Goal: Transaction & Acquisition: Obtain resource

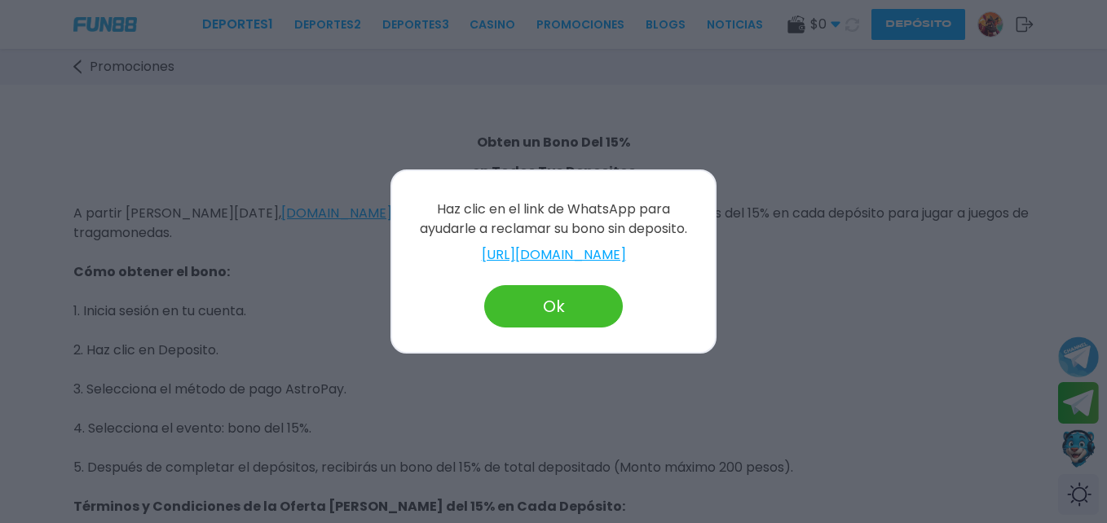
click at [893, 408] on div at bounding box center [553, 261] width 1107 height 523
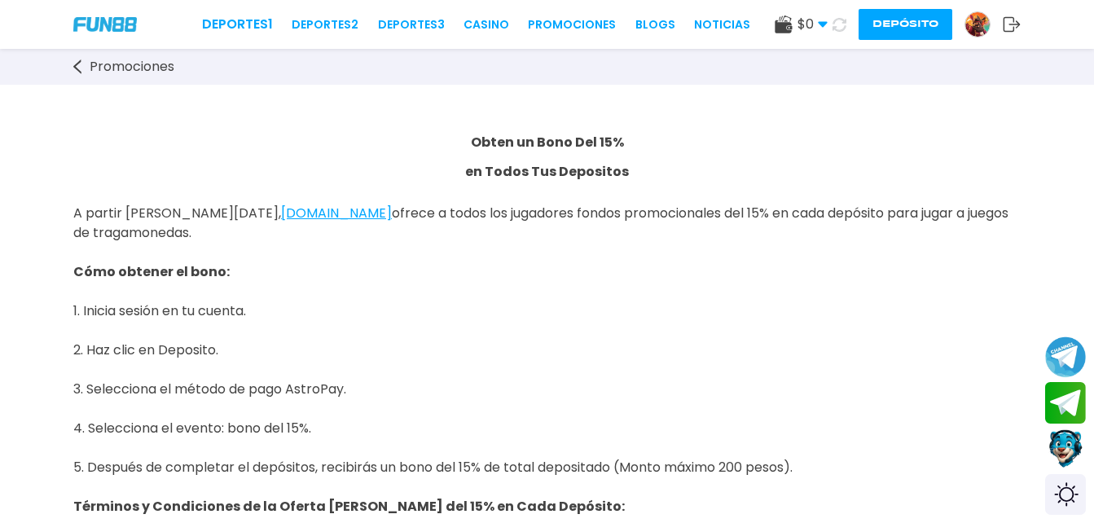
click at [975, 29] on img at bounding box center [978, 24] width 24 height 24
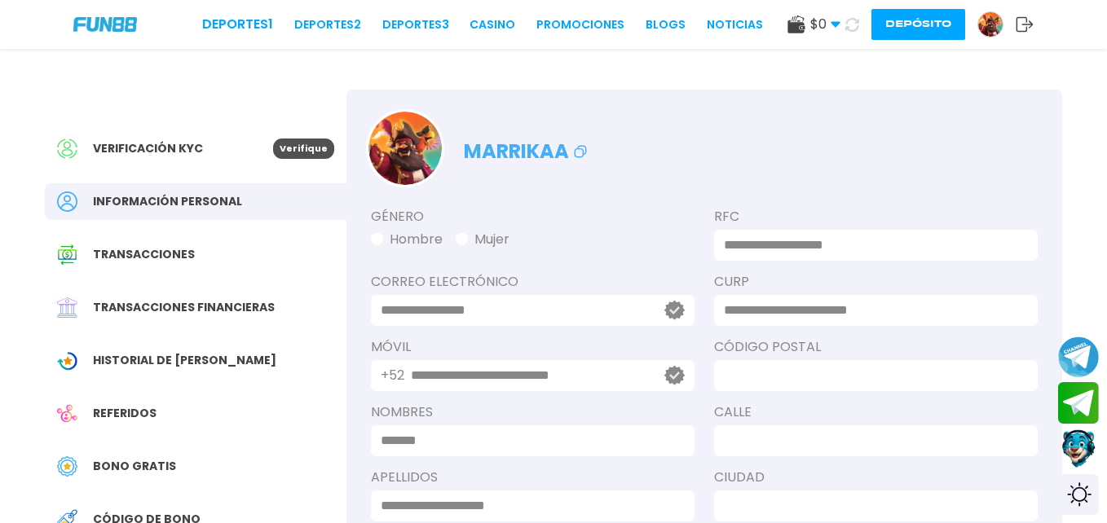
type input "**********"
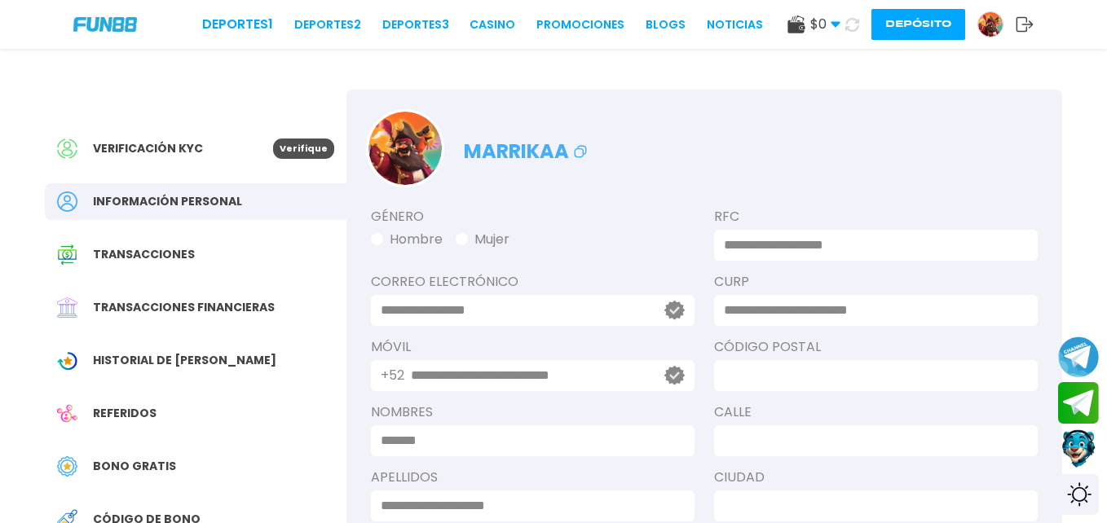
type input "*****"
type input "*******"
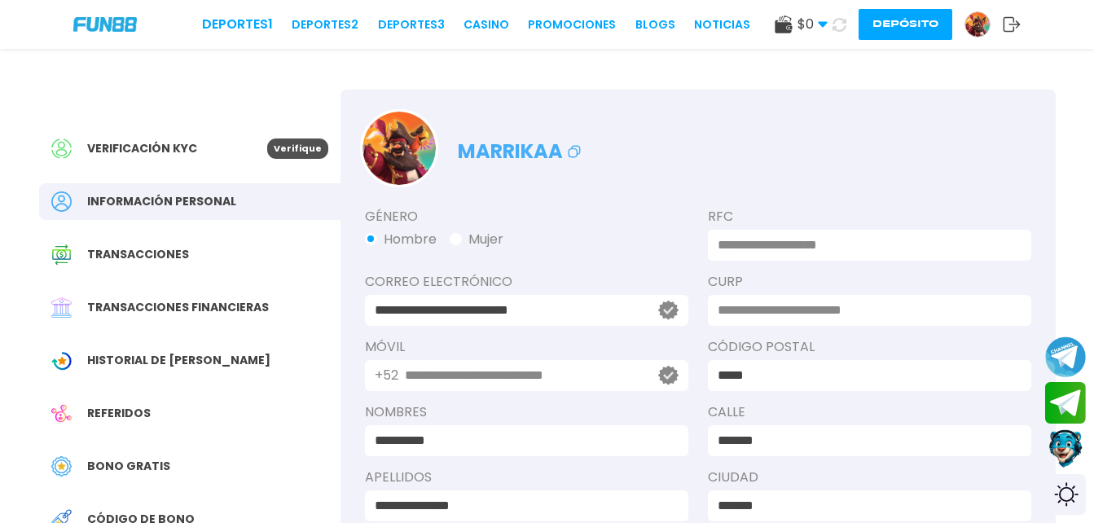
click at [131, 456] on div "Bono Gratis" at bounding box center [190, 466] width 302 height 37
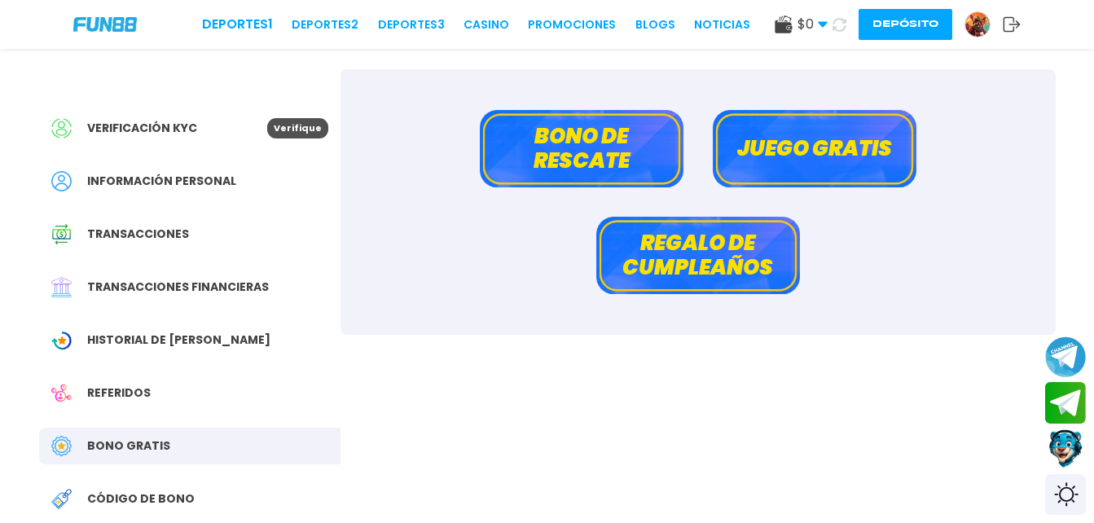
scroll to position [17, 0]
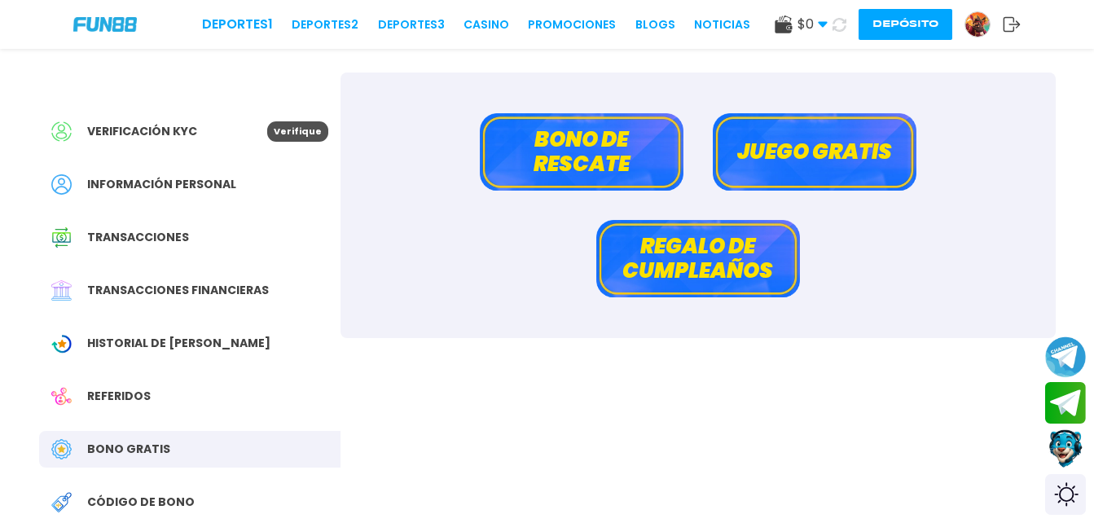
click at [806, 156] on button "Juego gratis" at bounding box center [815, 151] width 204 height 77
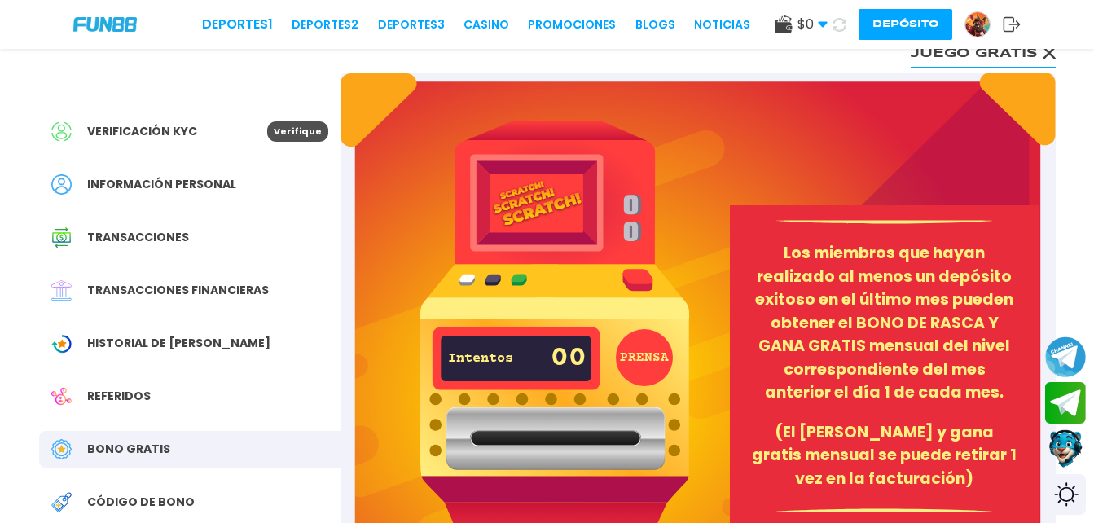
scroll to position [81, 0]
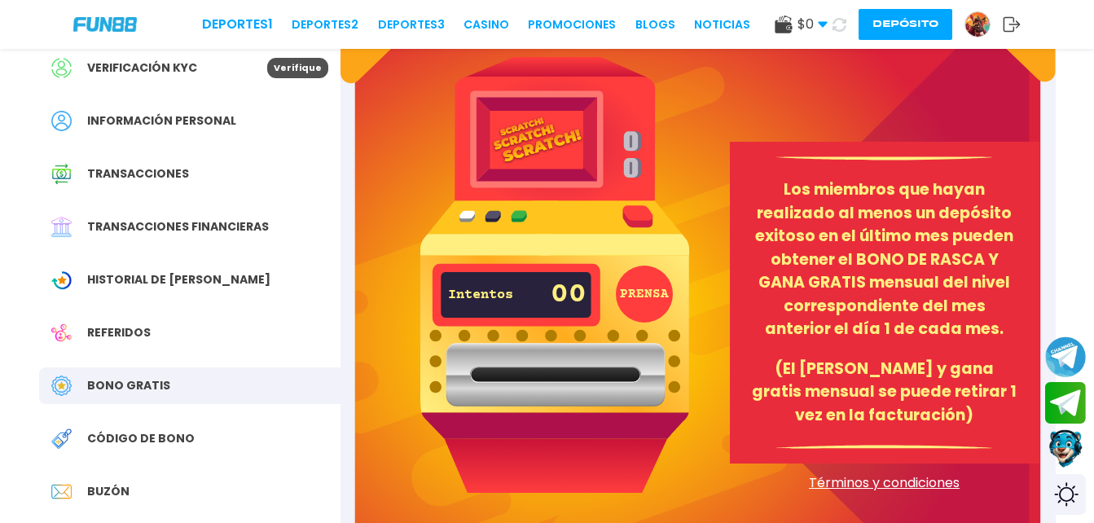
click at [662, 320] on img at bounding box center [554, 274] width 269 height 435
click at [662, 302] on button "PRENSA" at bounding box center [644, 294] width 57 height 57
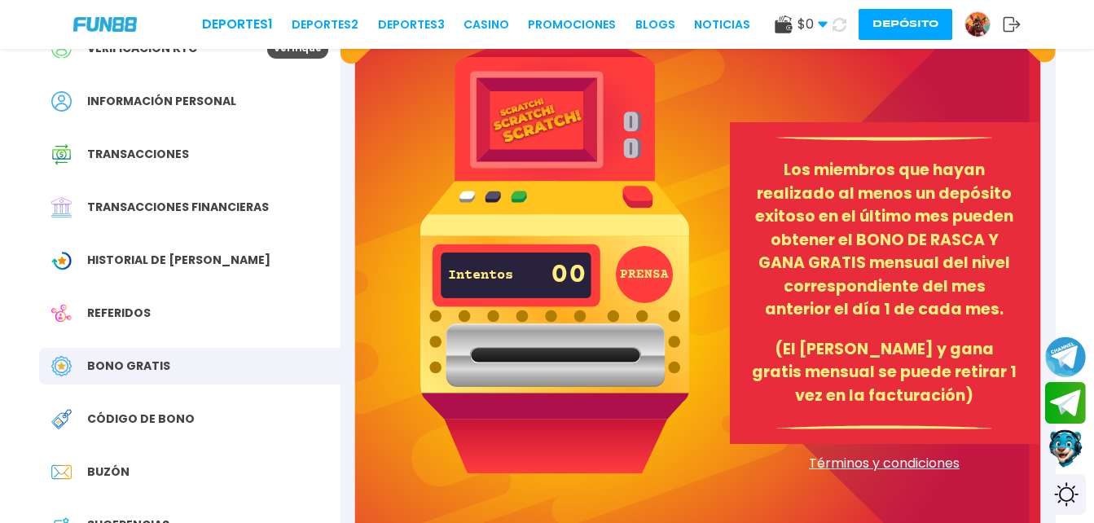
scroll to position [0, 0]
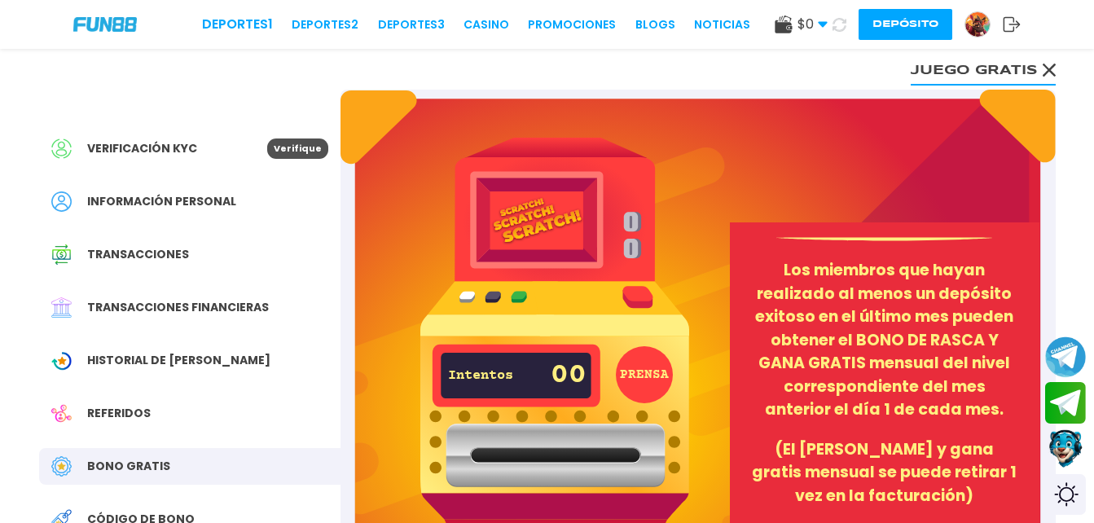
click at [180, 361] on span "Historial de Bonos" at bounding box center [178, 360] width 183 height 17
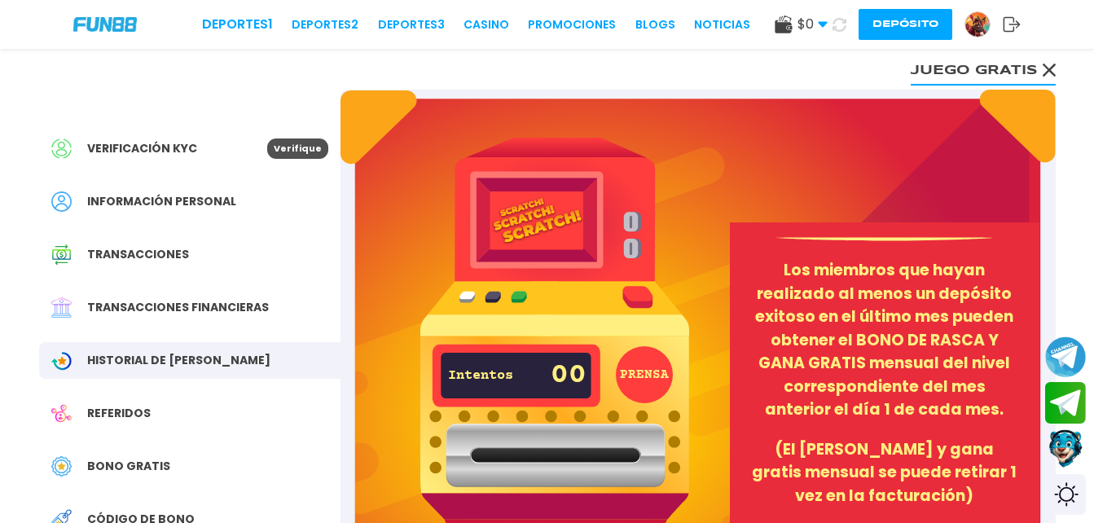
click at [146, 464] on span "Bono Gratis" at bounding box center [128, 466] width 83 height 17
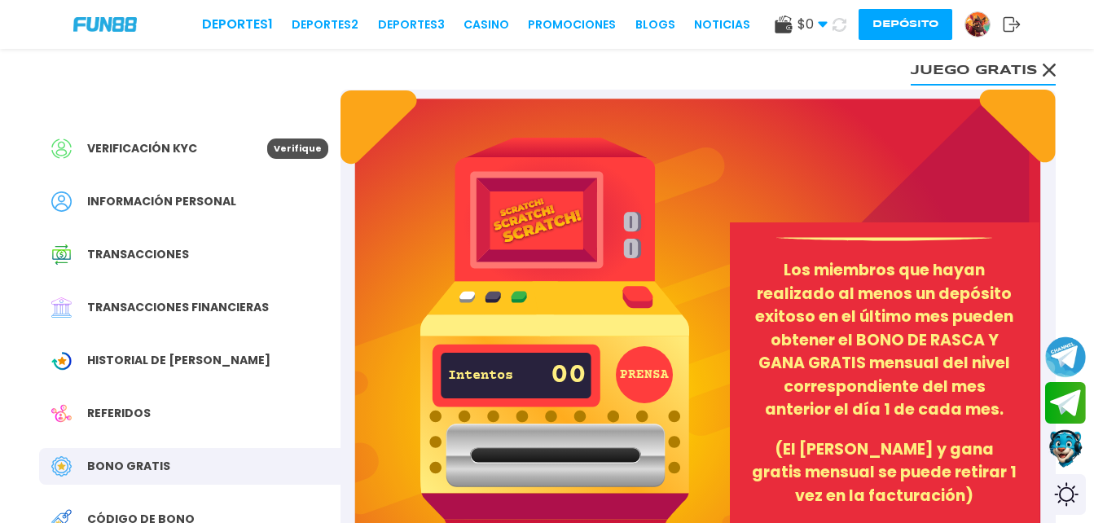
click at [146, 464] on span "Bono Gratis" at bounding box center [128, 466] width 83 height 17
click at [1047, 68] on use at bounding box center [1048, 70] width 13 height 13
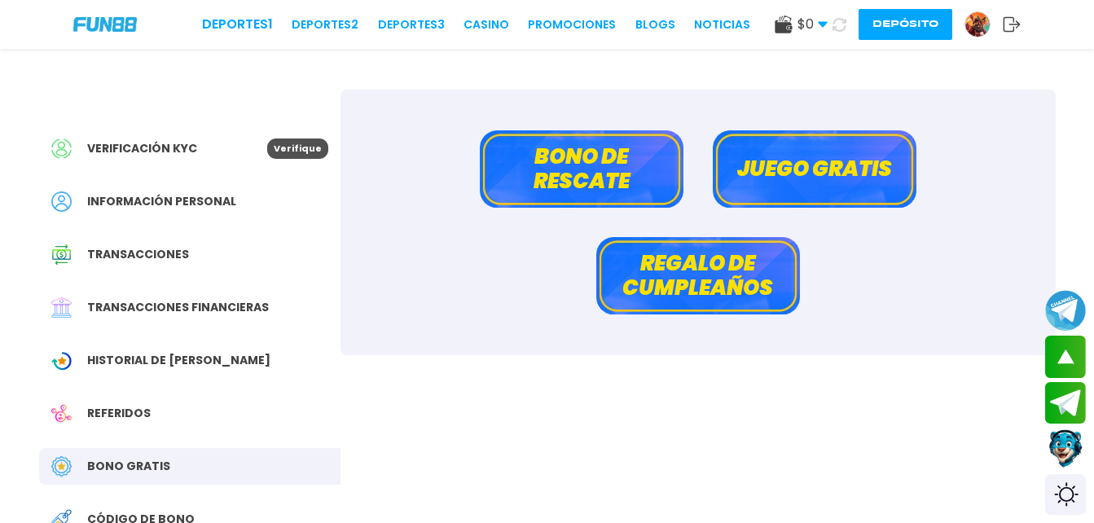
click at [596, 160] on button "Bono de rescate" at bounding box center [582, 168] width 204 height 77
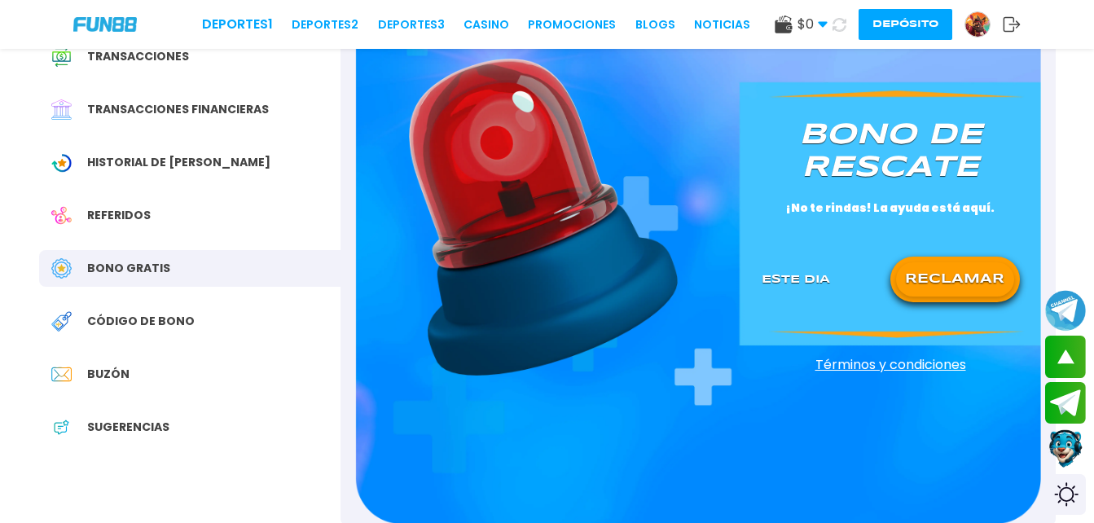
scroll to position [199, 0]
click at [966, 267] on button "RECLAMAR" at bounding box center [955, 279] width 118 height 34
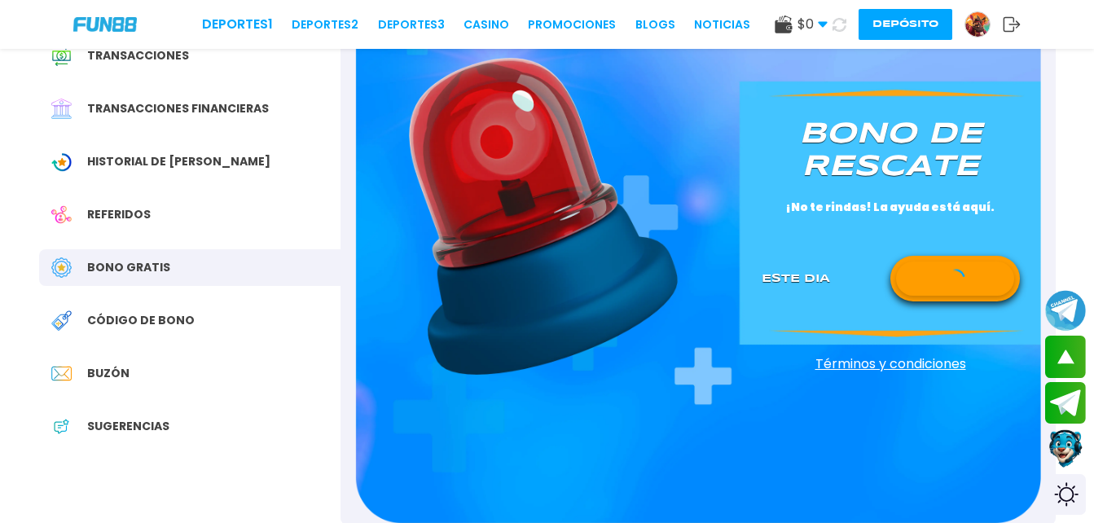
click at [896, 262] on button at bounding box center [955, 279] width 118 height 34
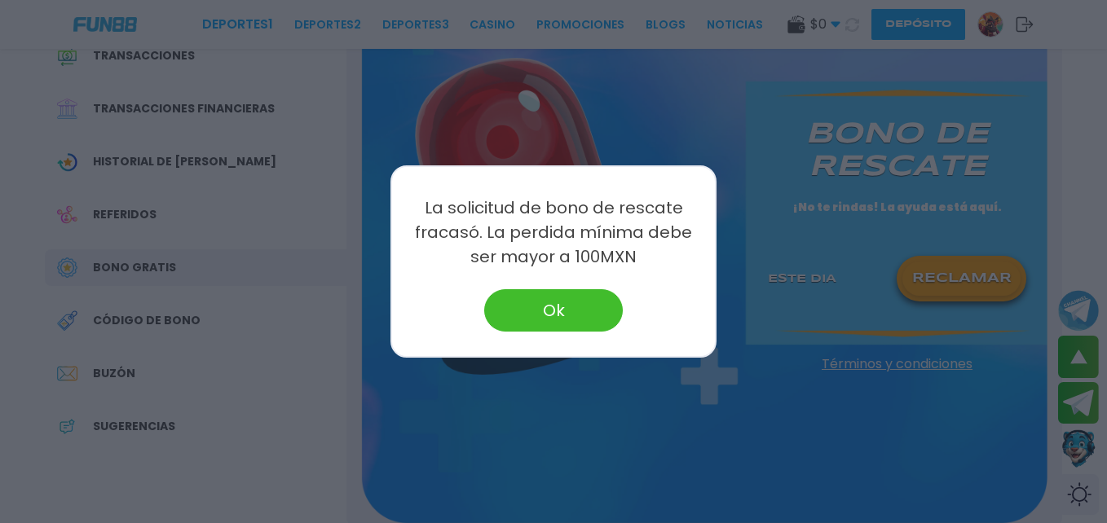
click at [582, 305] on button "Ok" at bounding box center [553, 310] width 139 height 42
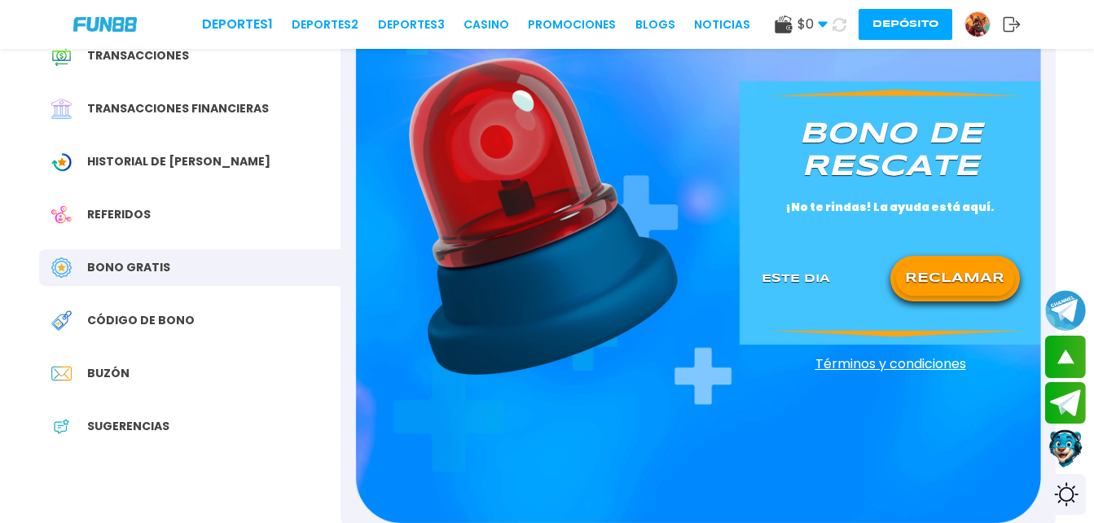
click at [205, 318] on div "Código de bono" at bounding box center [190, 320] width 302 height 37
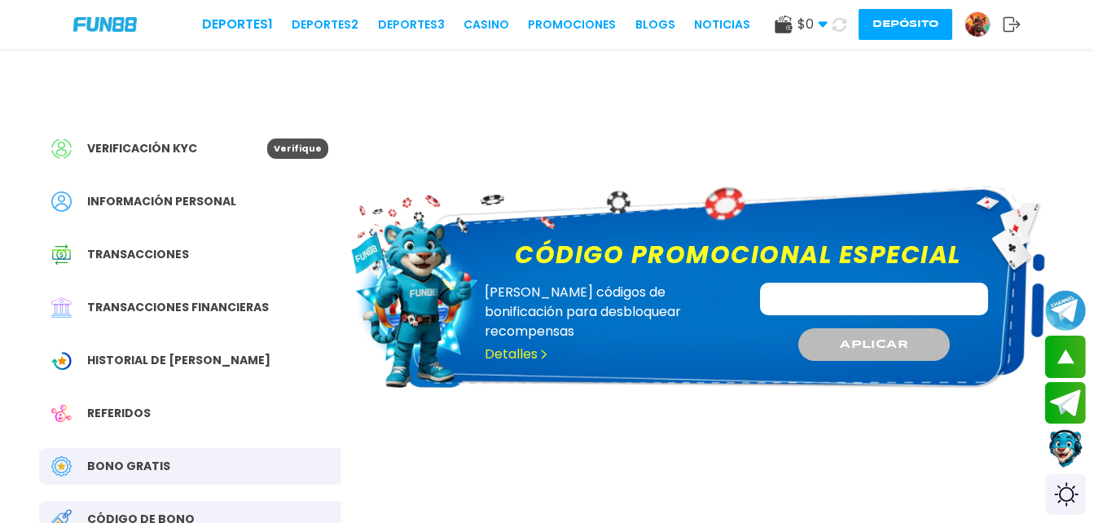
click at [888, 291] on input "Código promocional especial" at bounding box center [874, 299] width 228 height 33
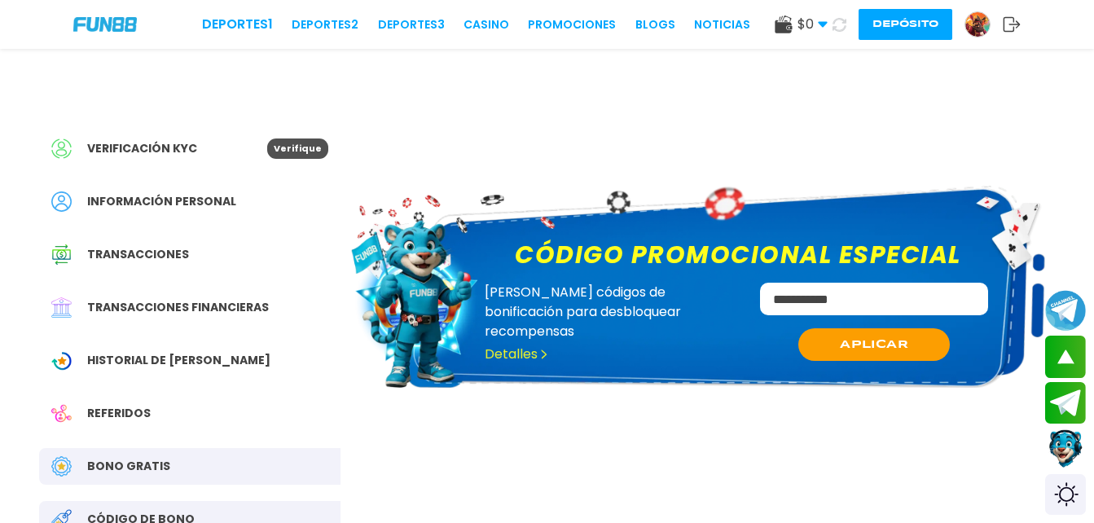
type input "**********"
click at [873, 348] on span "APLICAR" at bounding box center [874, 344] width 69 height 17
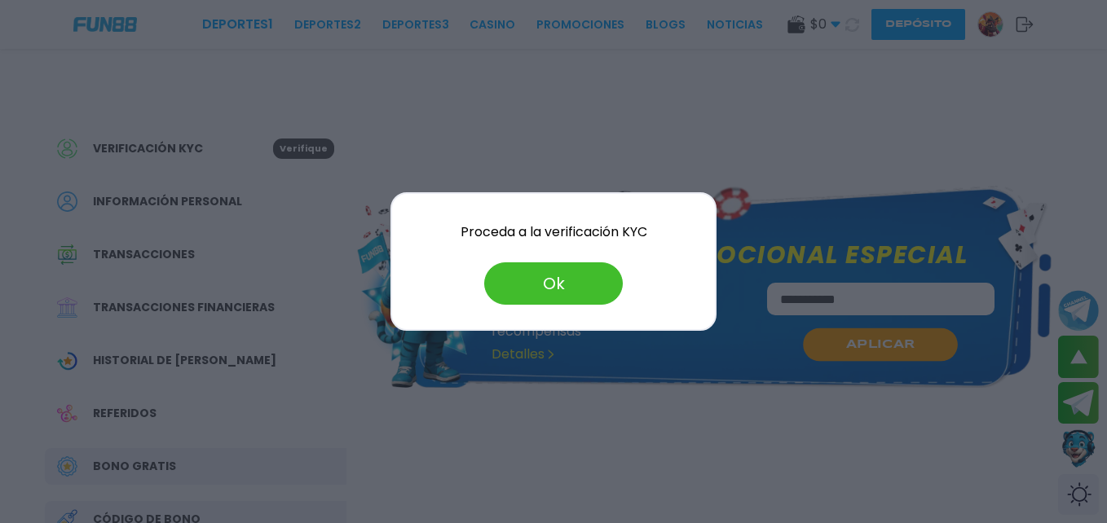
click at [907, 213] on div at bounding box center [553, 261] width 1107 height 523
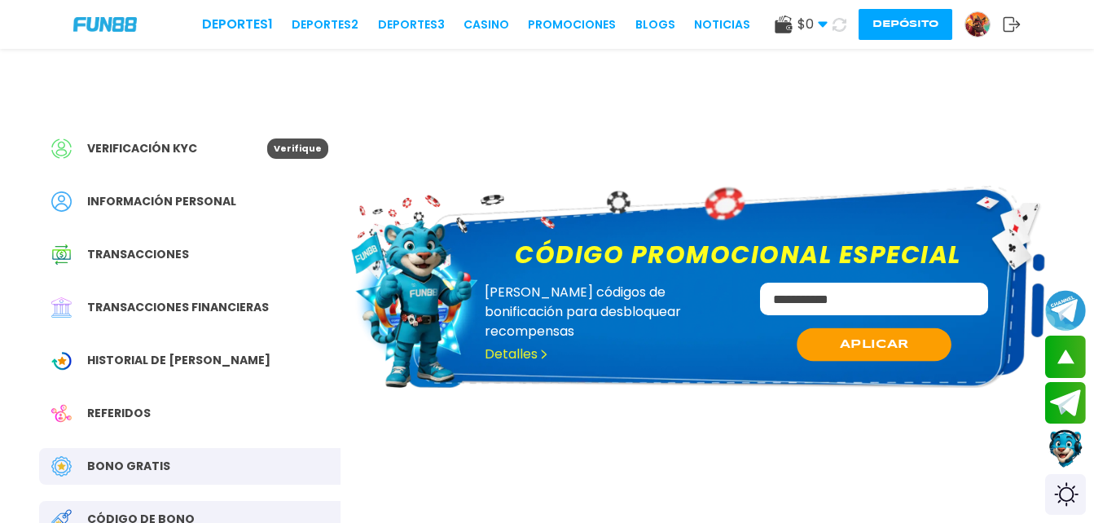
click at [220, 148] on div "Verificación KYC" at bounding box center [159, 149] width 216 height 20
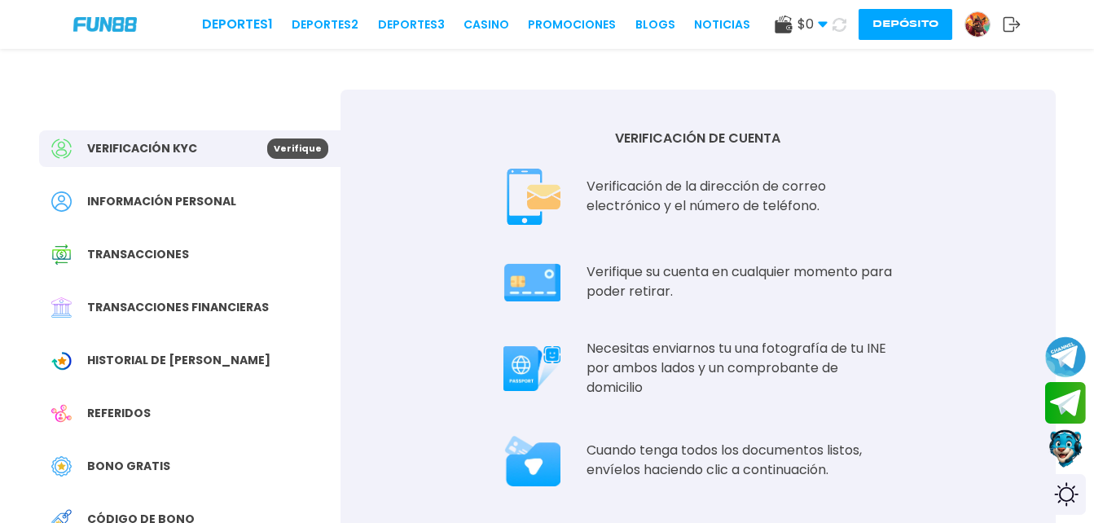
click at [1012, 23] on icon at bounding box center [1012, 24] width 18 height 16
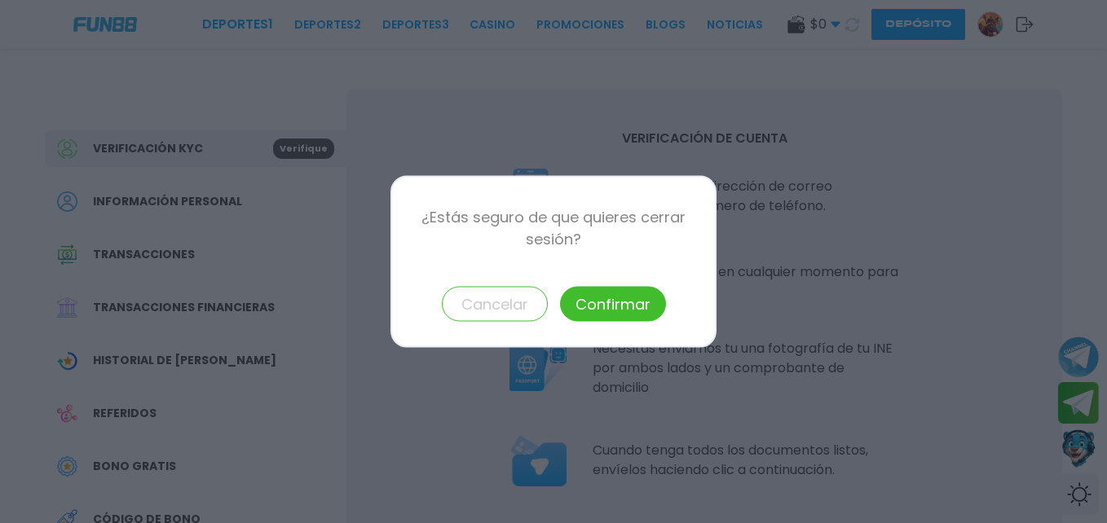
click at [626, 299] on button "Confirmar" at bounding box center [613, 304] width 106 height 35
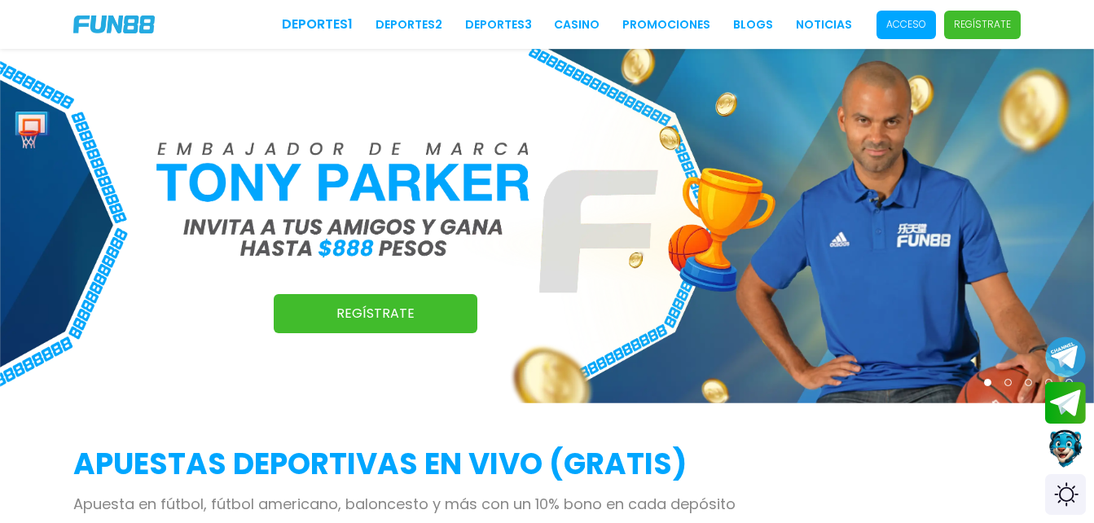
click at [919, 28] on p "Acceso" at bounding box center [907, 24] width 40 height 15
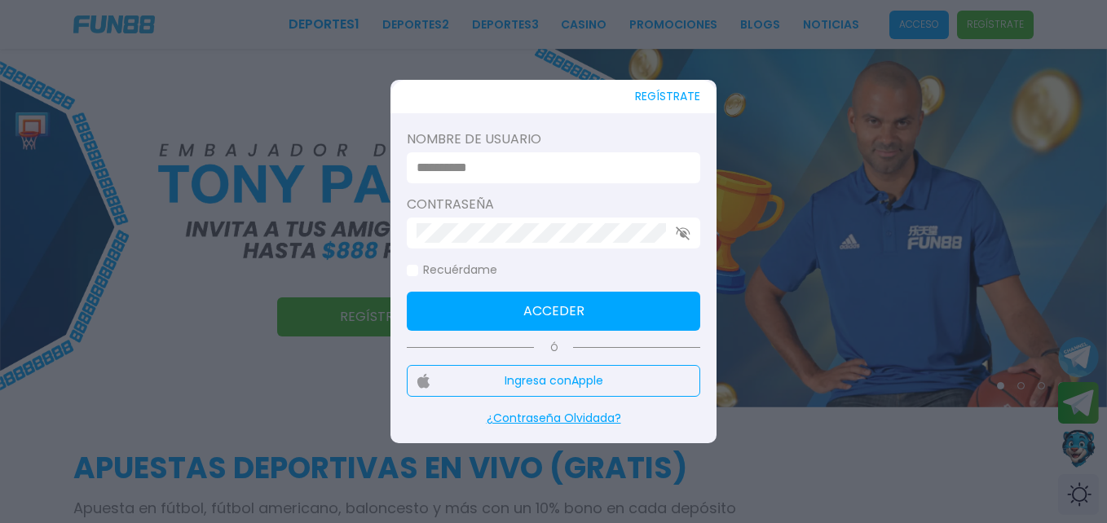
type input "********"
click at [818, 276] on div at bounding box center [553, 261] width 1107 height 523
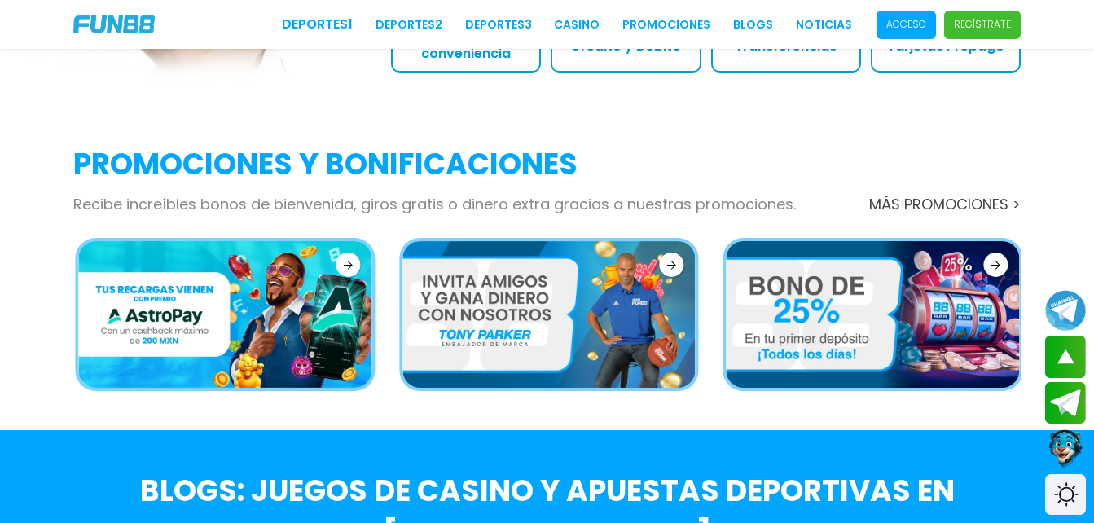
scroll to position [2228, 0]
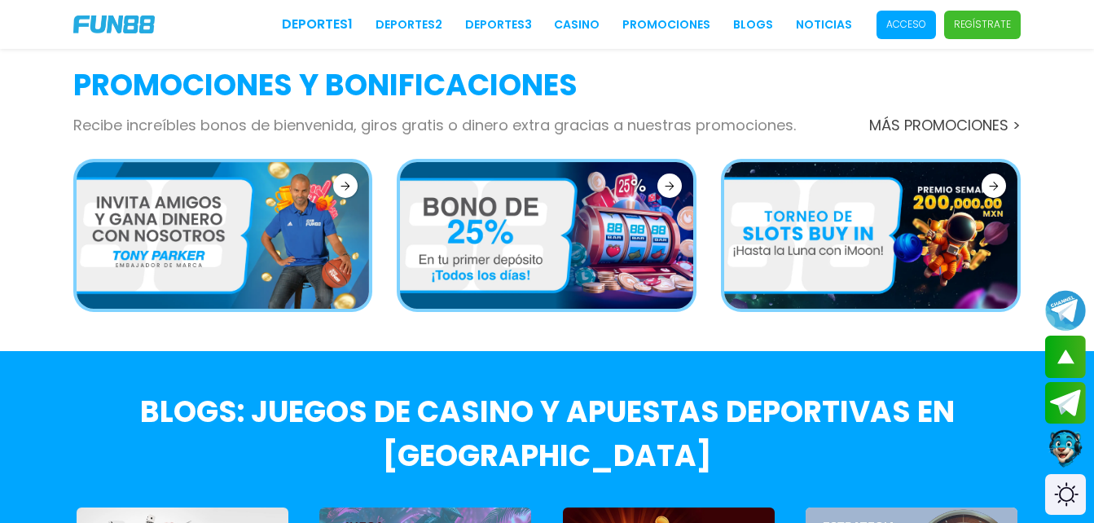
click at [994, 182] on icon at bounding box center [994, 186] width 10 height 9
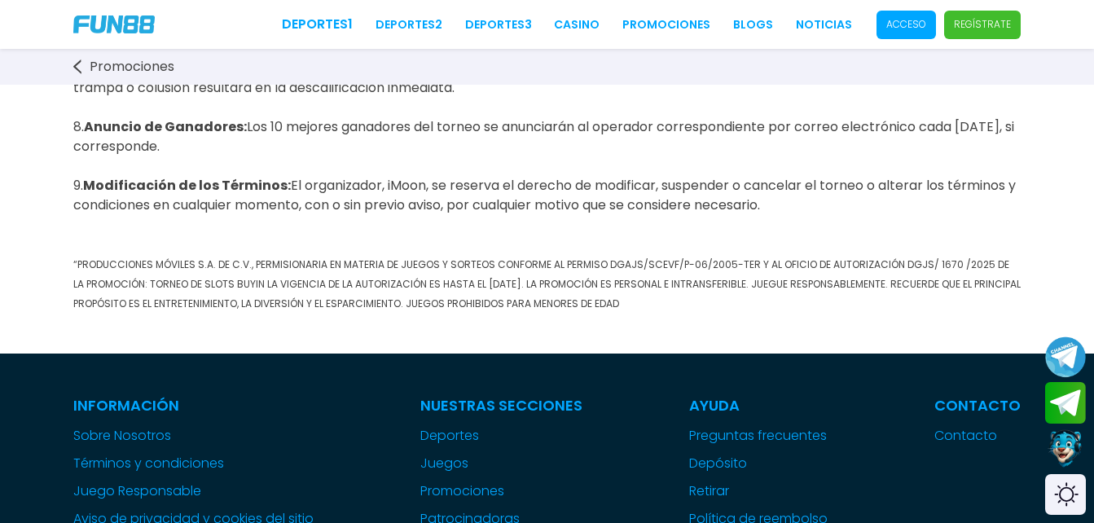
scroll to position [786, 0]
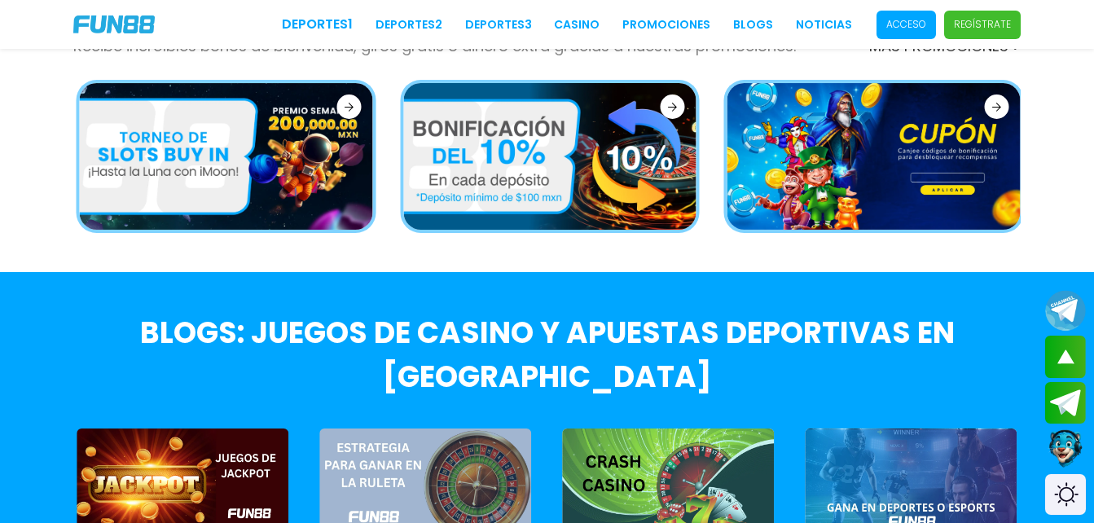
scroll to position [2090, 0]
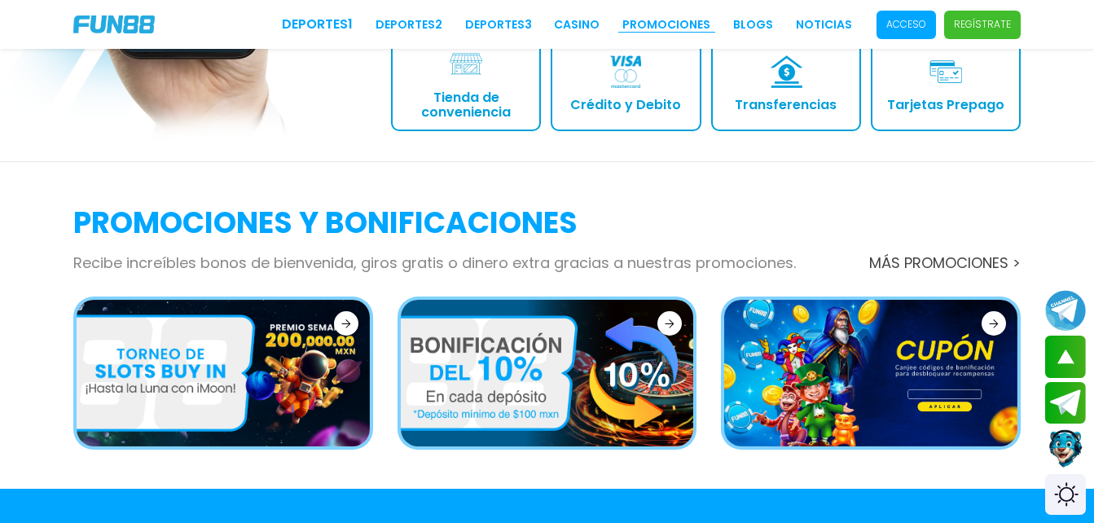
click at [686, 25] on link "Promociones" at bounding box center [667, 24] width 88 height 17
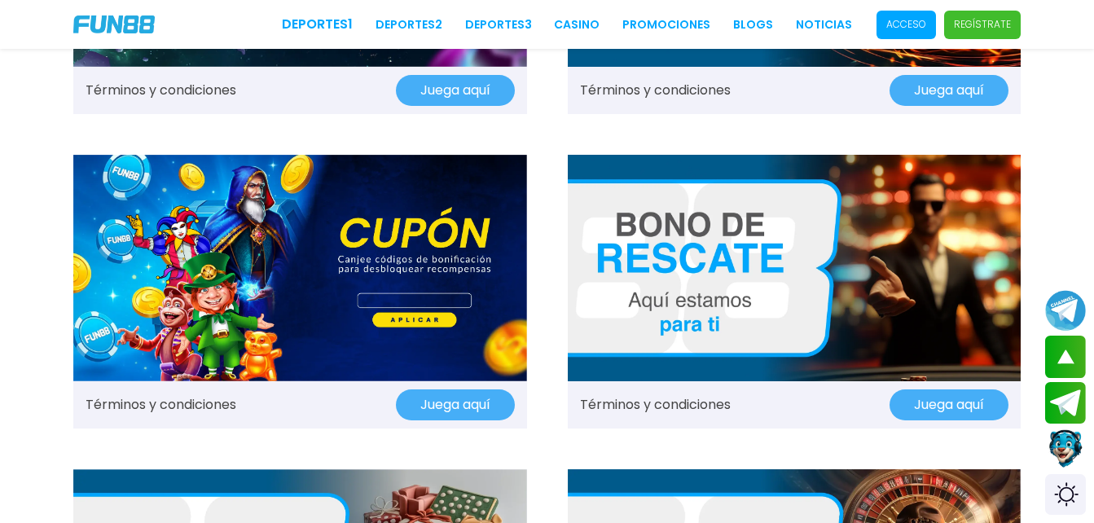
scroll to position [1195, 0]
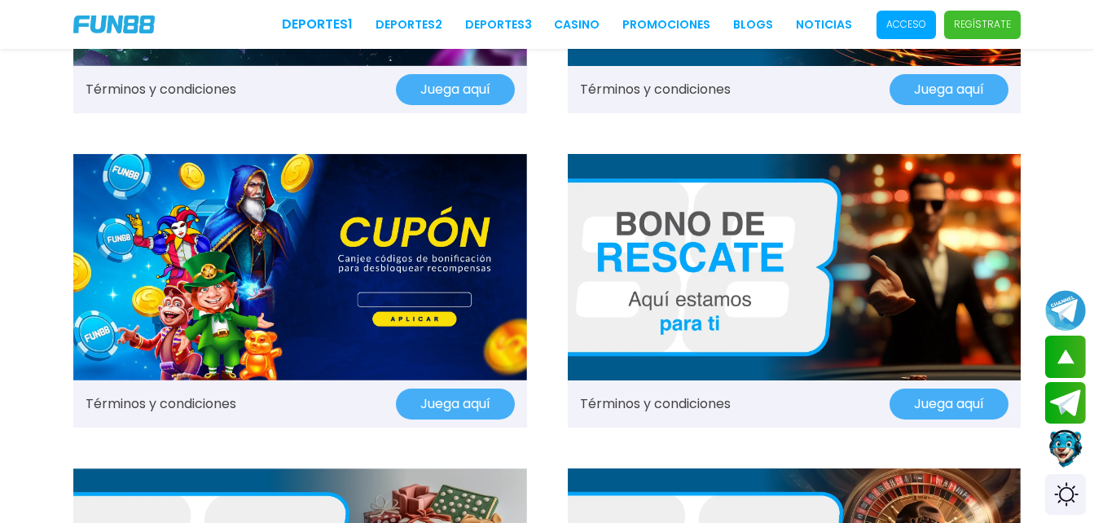
click at [446, 310] on img at bounding box center [300, 267] width 454 height 227
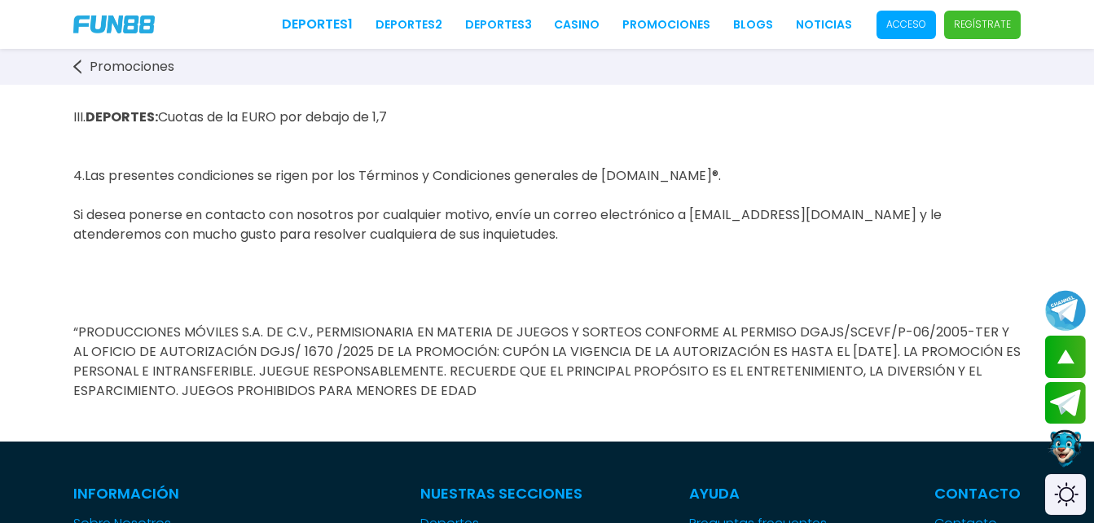
scroll to position [1366, 0]
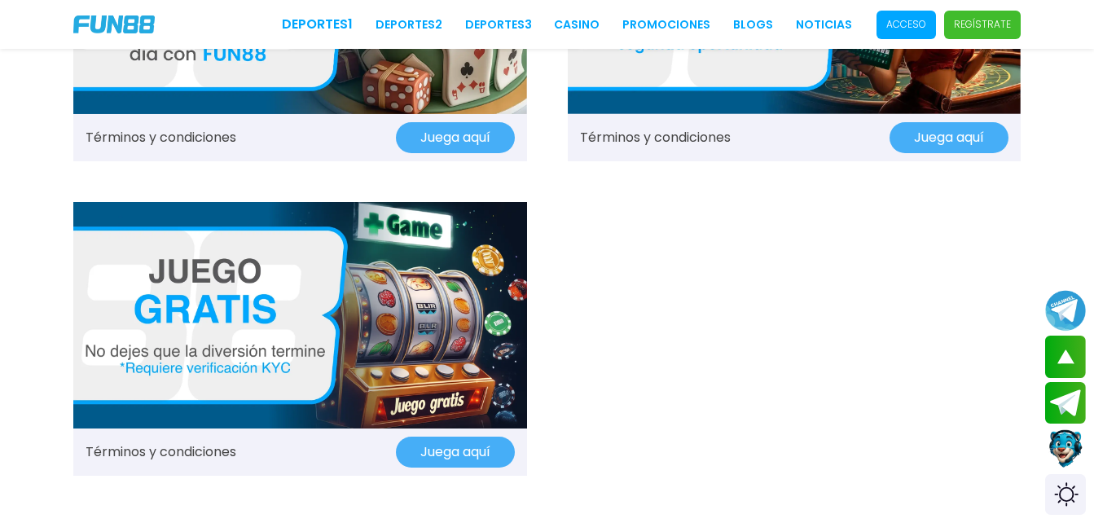
scroll to position [1777, 0]
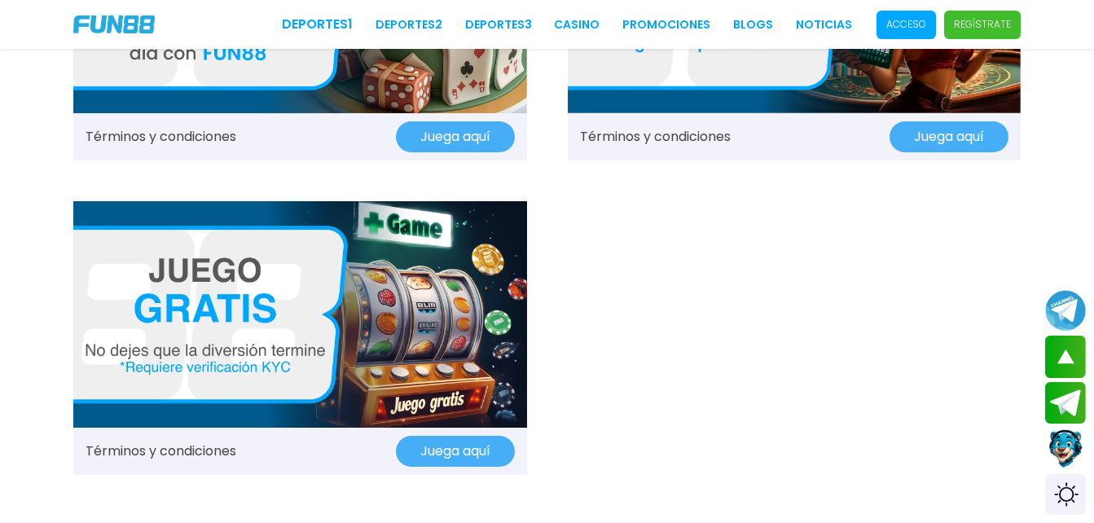
click at [447, 460] on button "Juega aquí" at bounding box center [455, 451] width 119 height 31
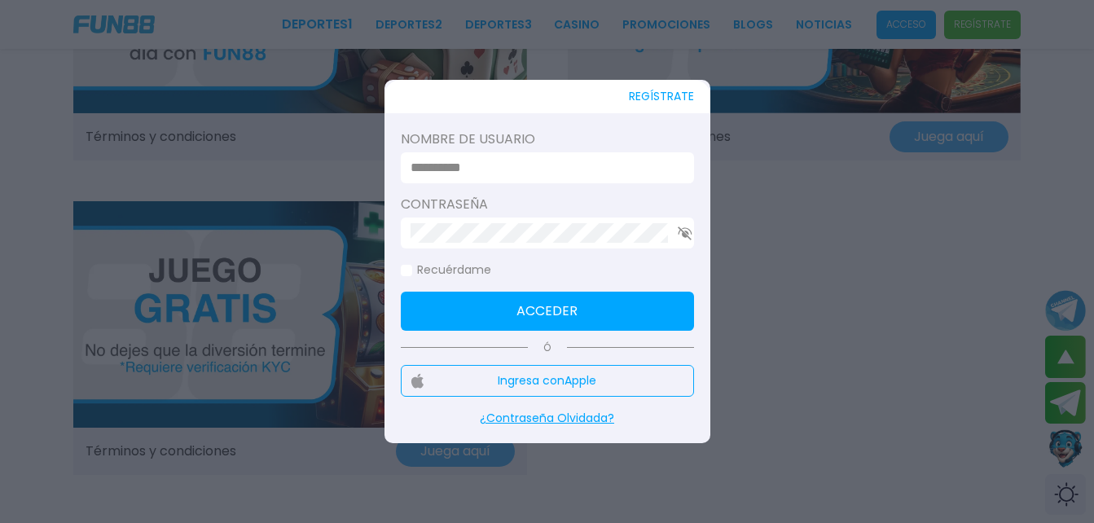
type input "********"
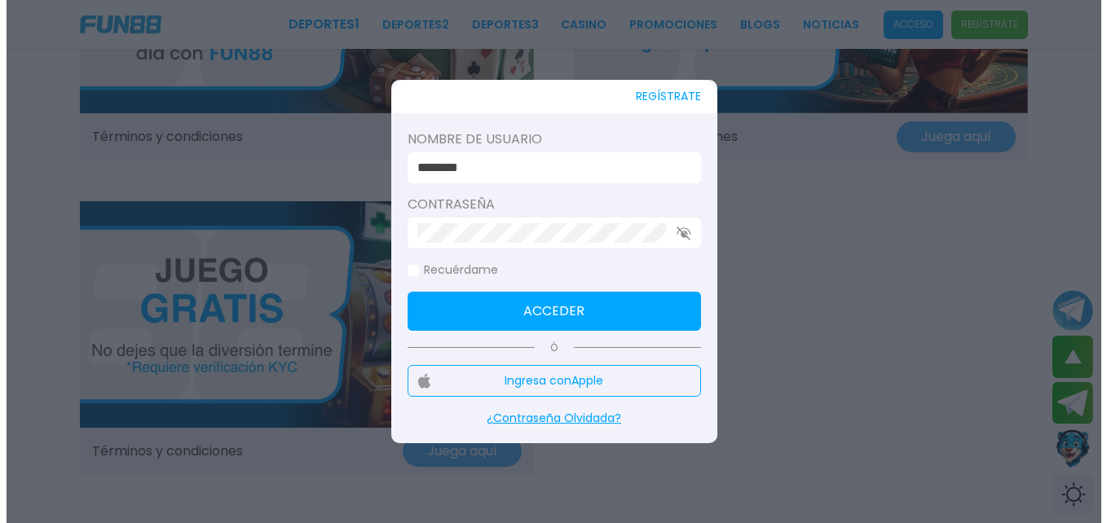
scroll to position [1793, 0]
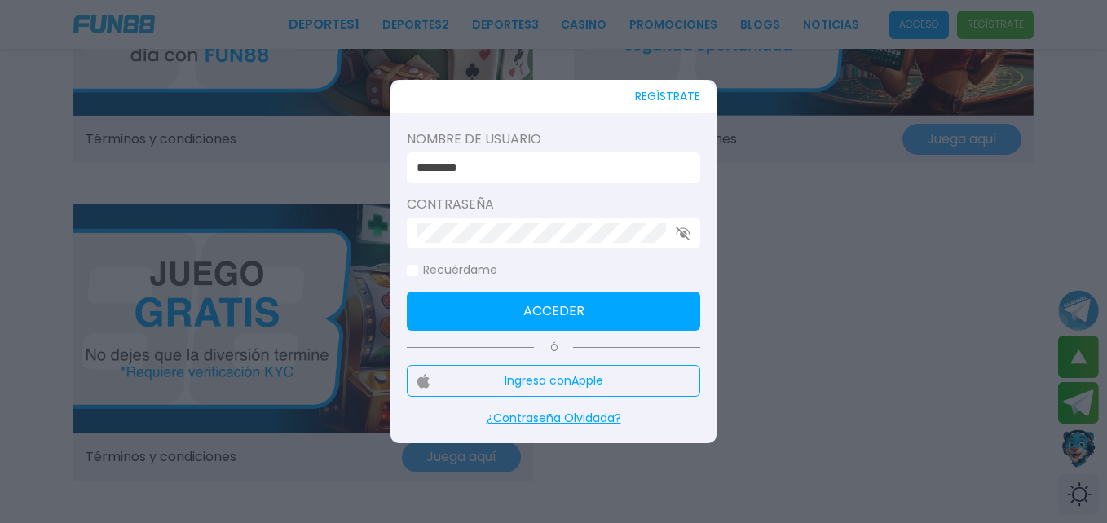
click at [584, 310] on button "Acceder" at bounding box center [553, 311] width 293 height 39
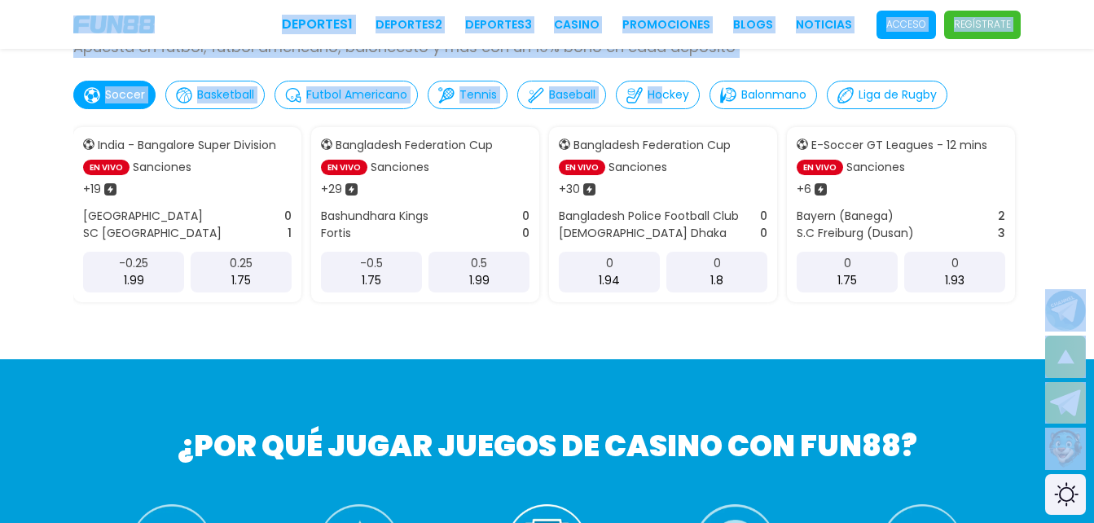
scroll to position [762, 0]
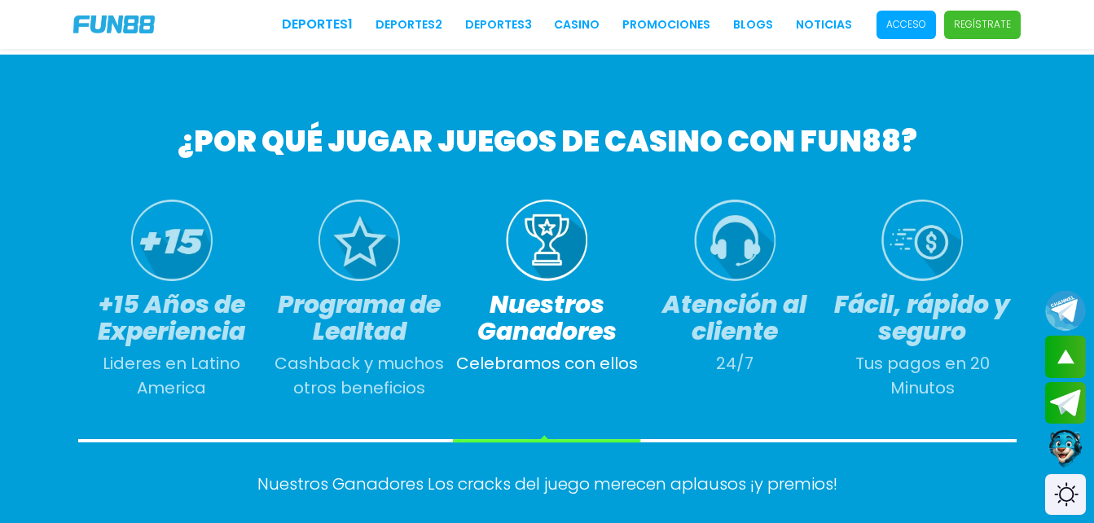
click at [910, 181] on div "¿POR QUÉ JUGAR JUEGOS DE CASINO CON FUN88? +15 Años de Experiencia Lideres en L…" at bounding box center [547, 342] width 1094 height 575
click at [905, 33] on span "Acceso" at bounding box center [906, 25] width 59 height 29
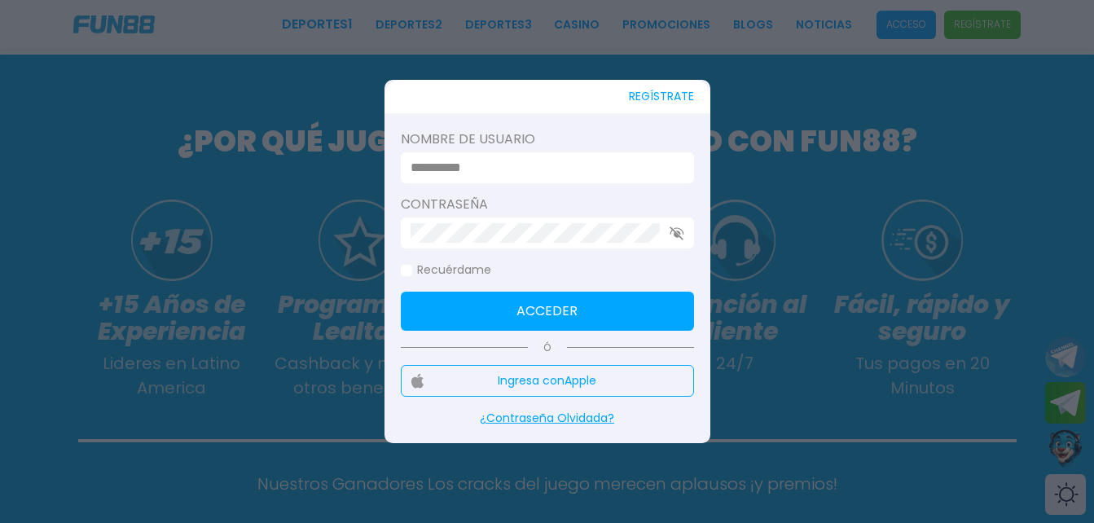
scroll to position [0, 0]
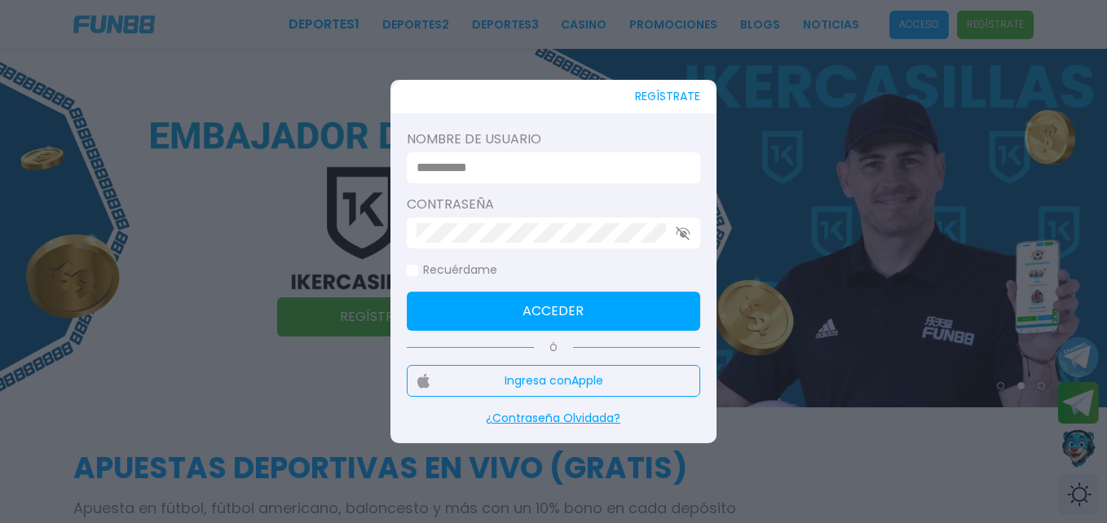
type input "********"
click at [596, 316] on button "Acceder" at bounding box center [553, 311] width 293 height 39
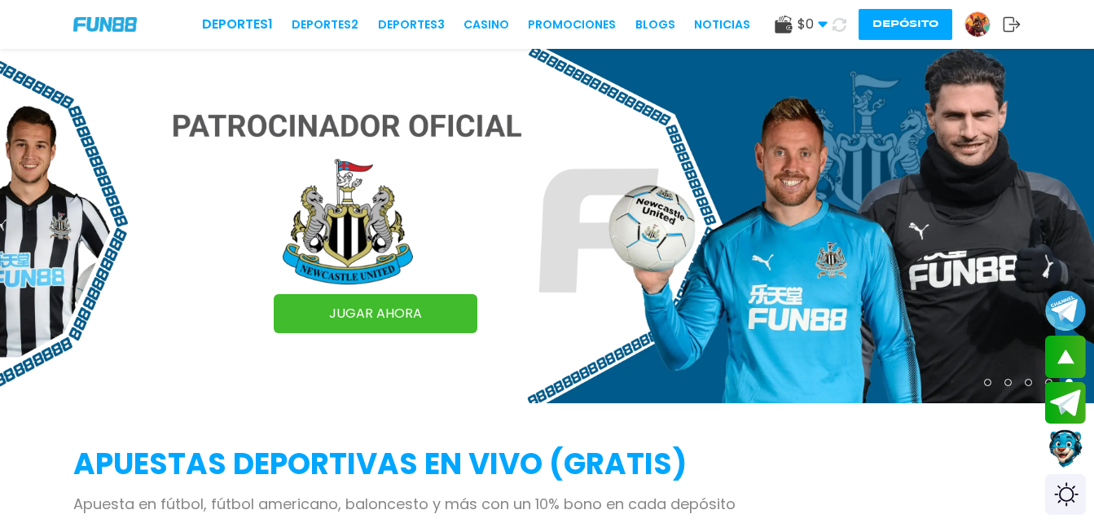
click at [821, 20] on icon at bounding box center [823, 25] width 10 height 10
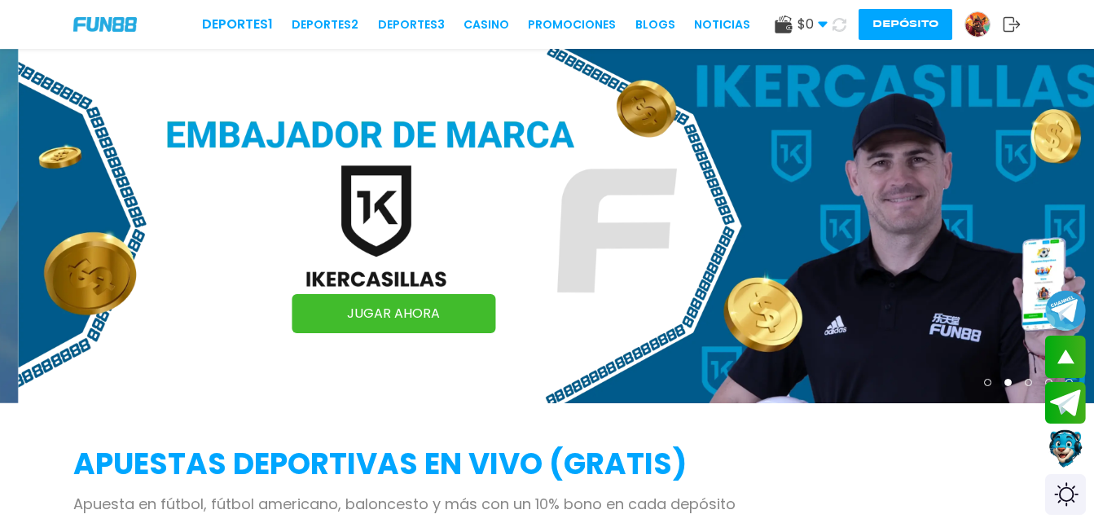
click at [117, 20] on img at bounding box center [105, 24] width 64 height 14
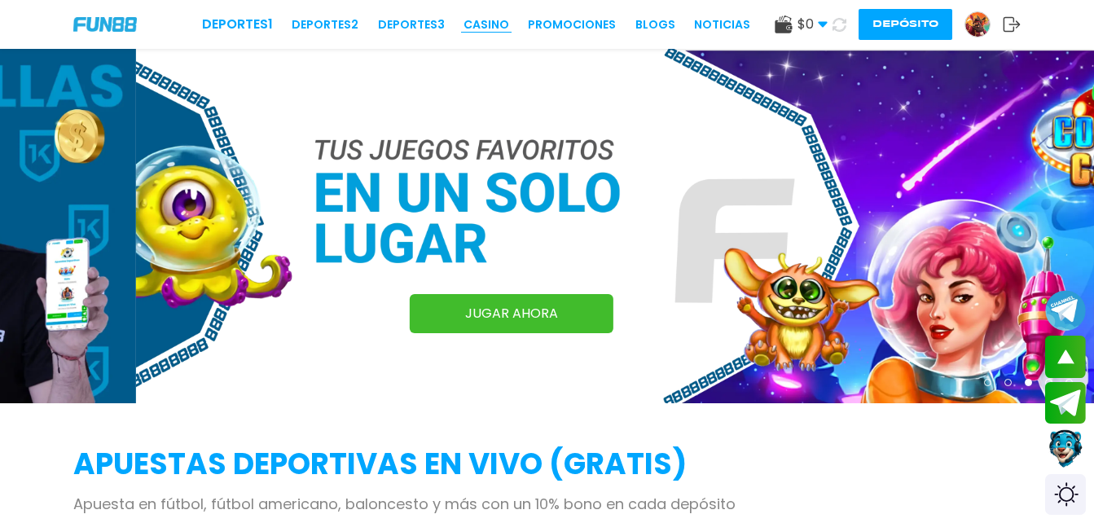
click at [498, 24] on link "CASINO" at bounding box center [487, 24] width 46 height 17
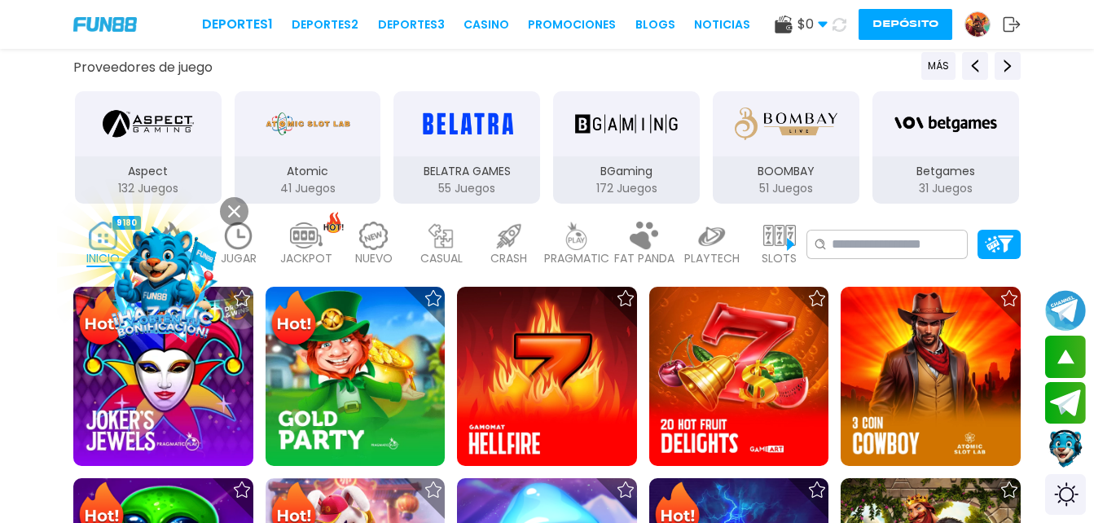
scroll to position [239, 0]
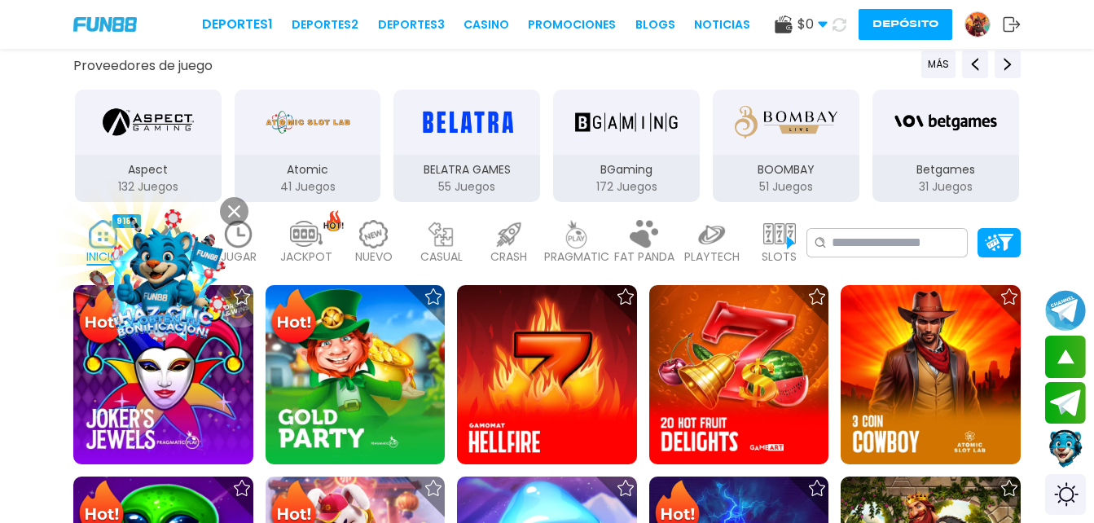
click at [164, 298] on img at bounding box center [163, 278] width 147 height 147
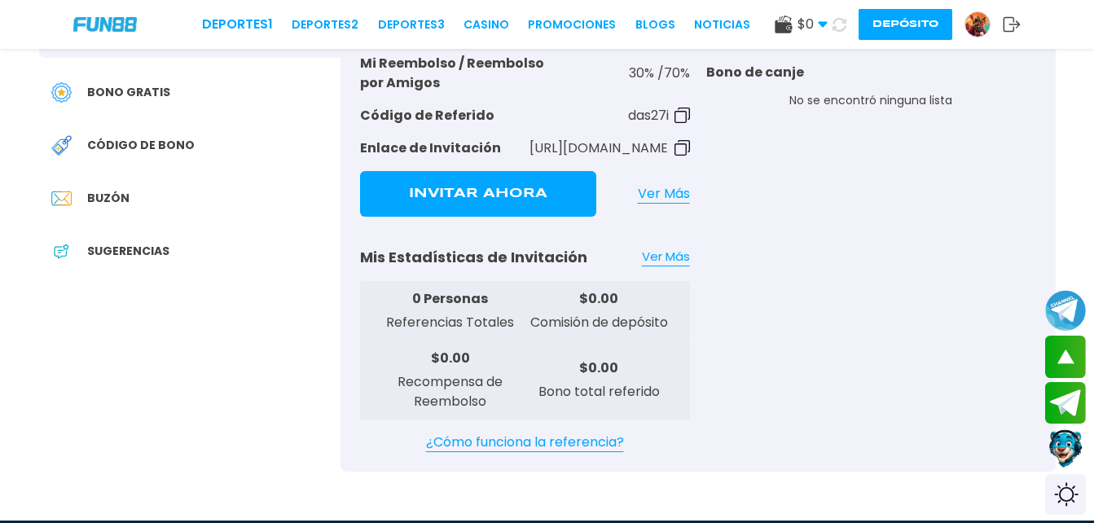
scroll to position [375, 0]
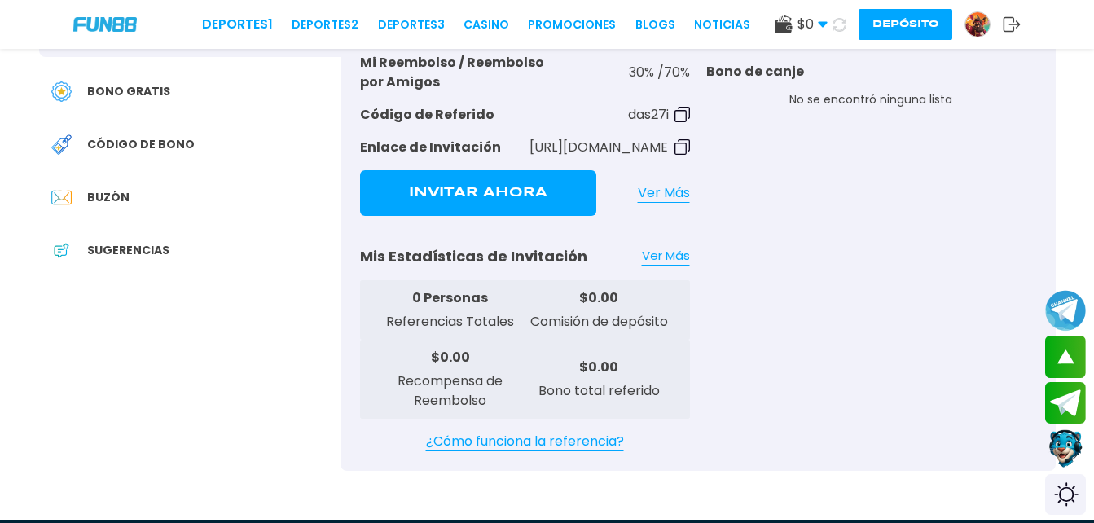
click at [177, 134] on div "Código de bono" at bounding box center [190, 144] width 302 height 37
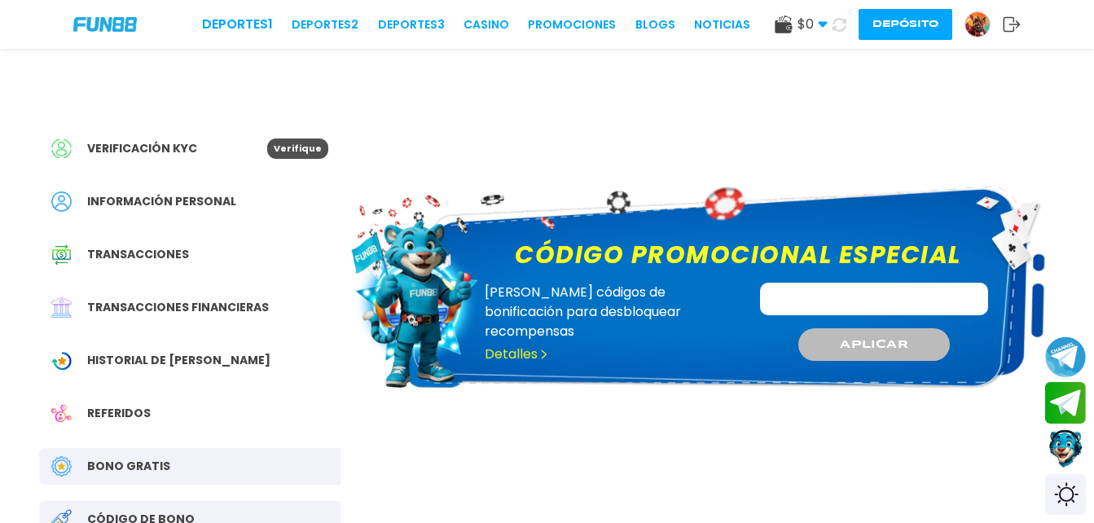
click at [847, 290] on input "Código promocional especial" at bounding box center [874, 299] width 228 height 33
paste input "**********"
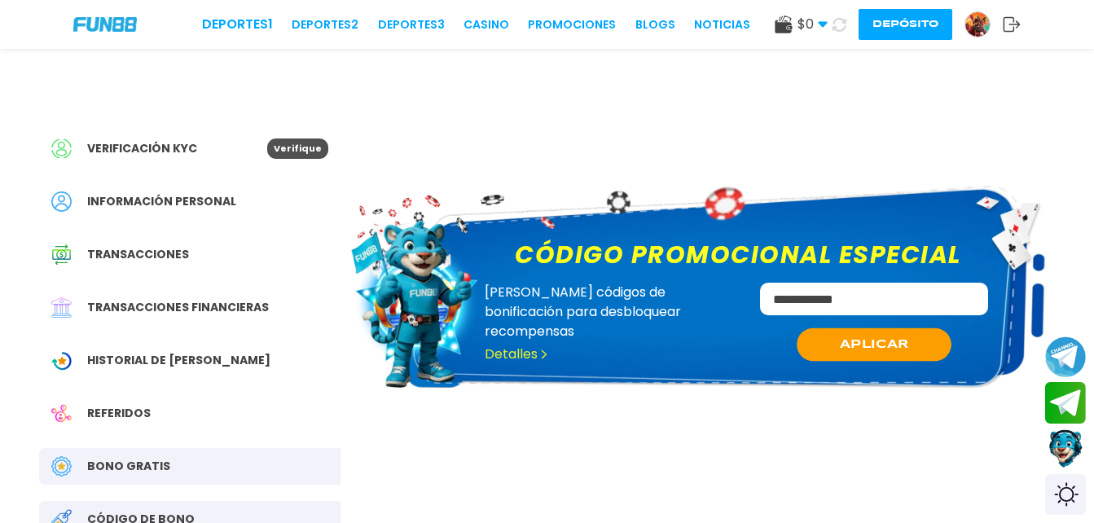
type input "**********"
click at [862, 344] on span "APLICAR" at bounding box center [874, 344] width 69 height 17
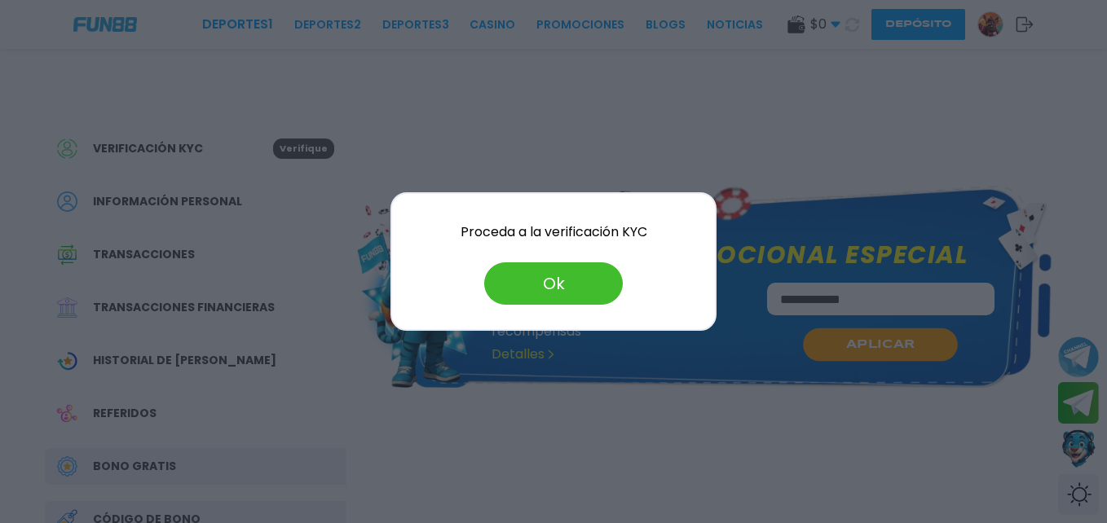
click at [532, 281] on button "Ok" at bounding box center [553, 283] width 139 height 42
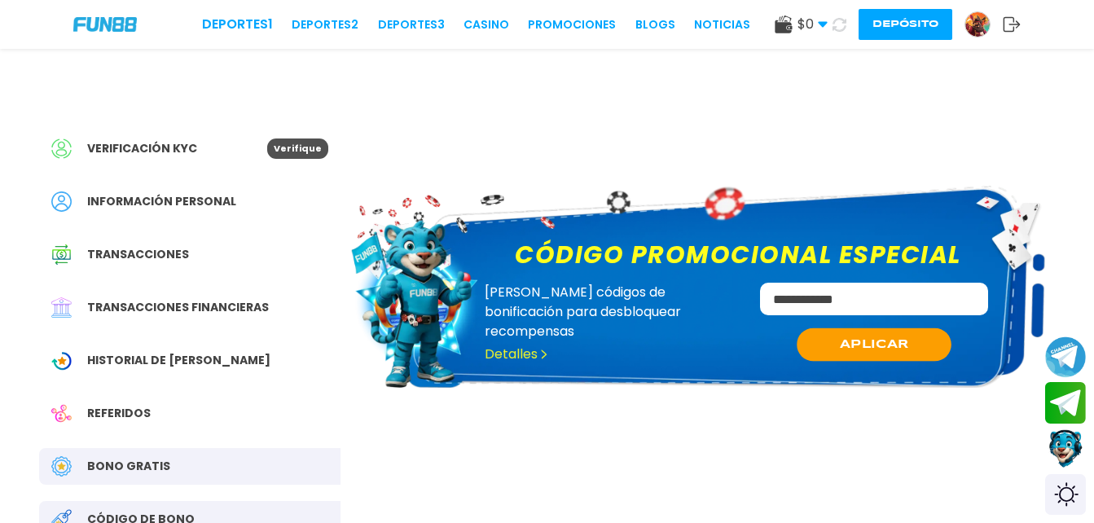
click at [281, 153] on p "Verifique" at bounding box center [297, 149] width 61 height 20
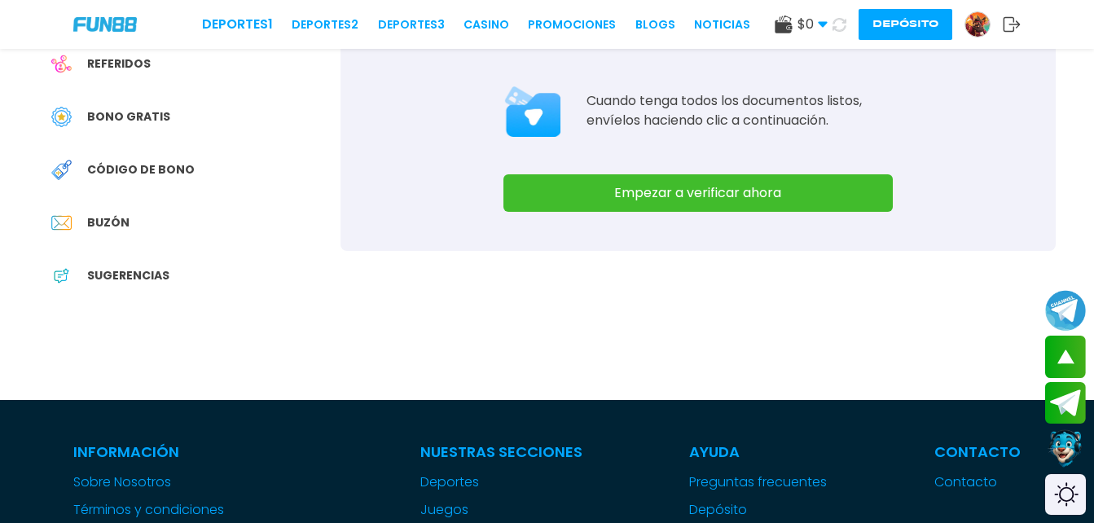
scroll to position [351, 0]
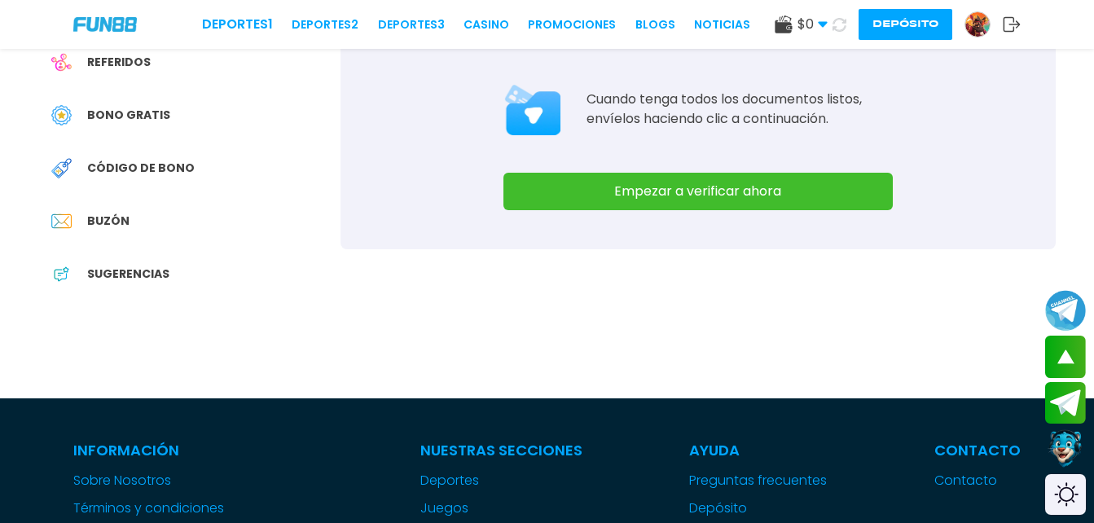
click at [706, 177] on button "Empezar a verificar ahora" at bounding box center [699, 191] width 390 height 37
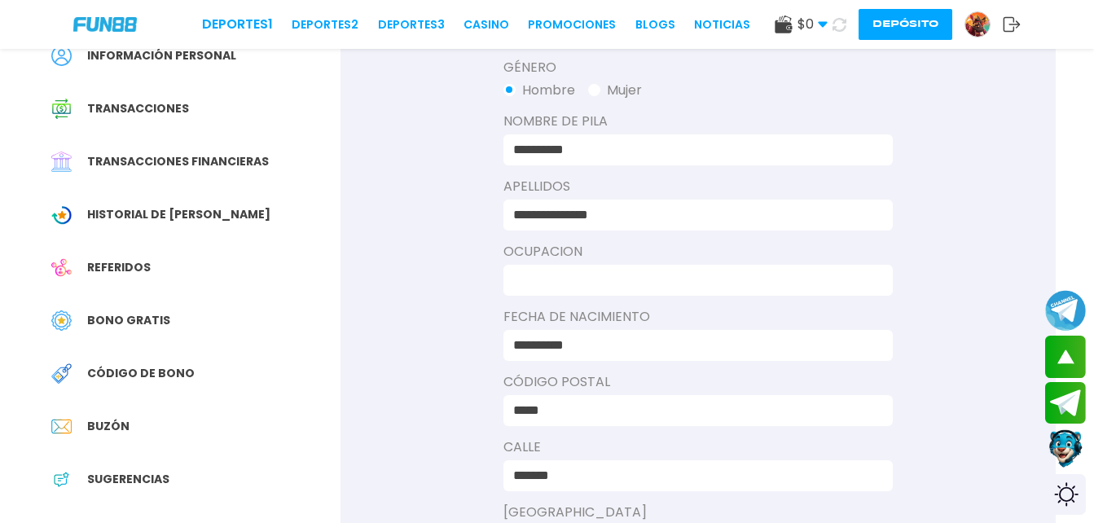
scroll to position [144, 0]
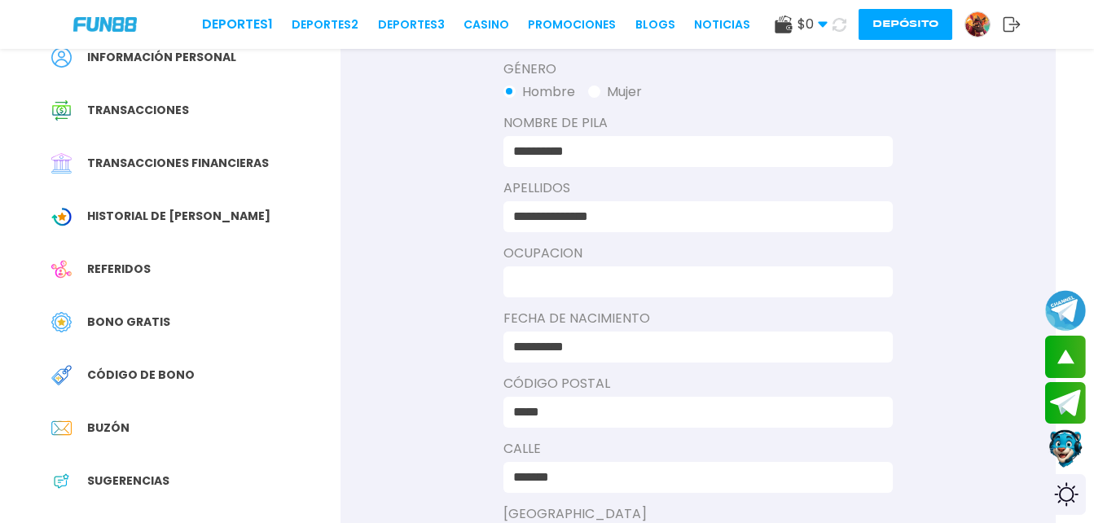
click at [660, 291] on input at bounding box center [693, 282] width 360 height 20
type input "*"
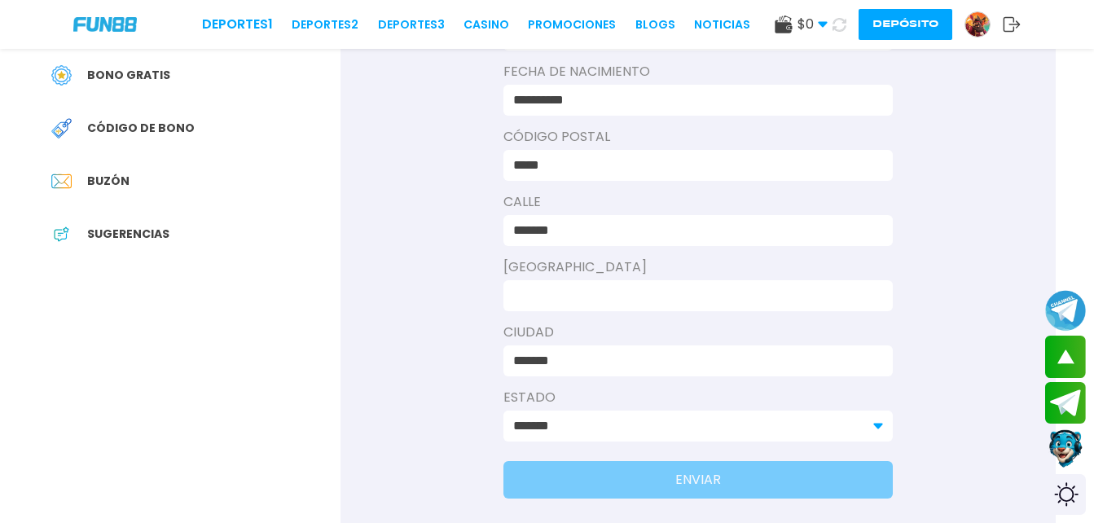
scroll to position [392, 0]
type input "********"
click at [660, 291] on input at bounding box center [693, 295] width 360 height 20
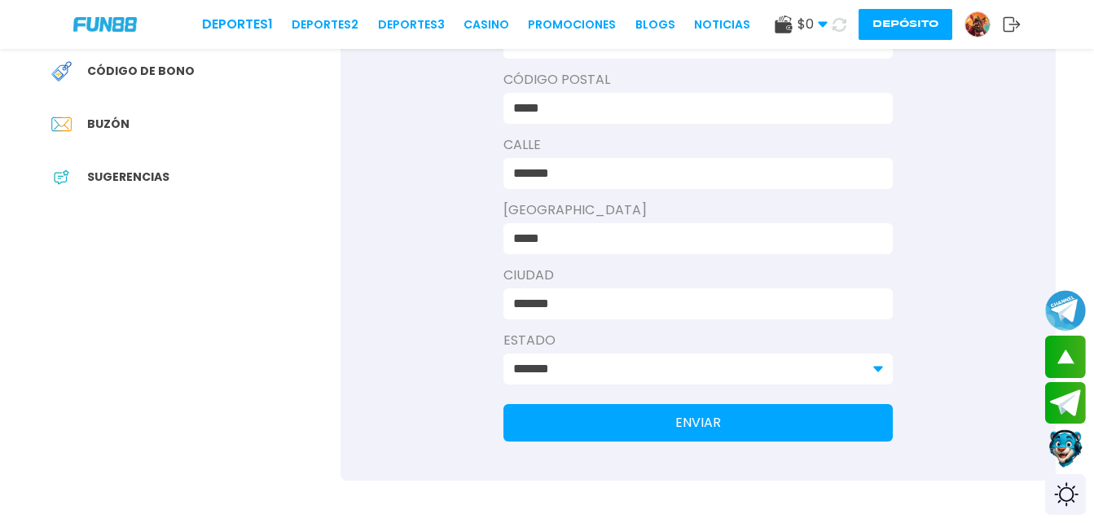
scroll to position [467, 0]
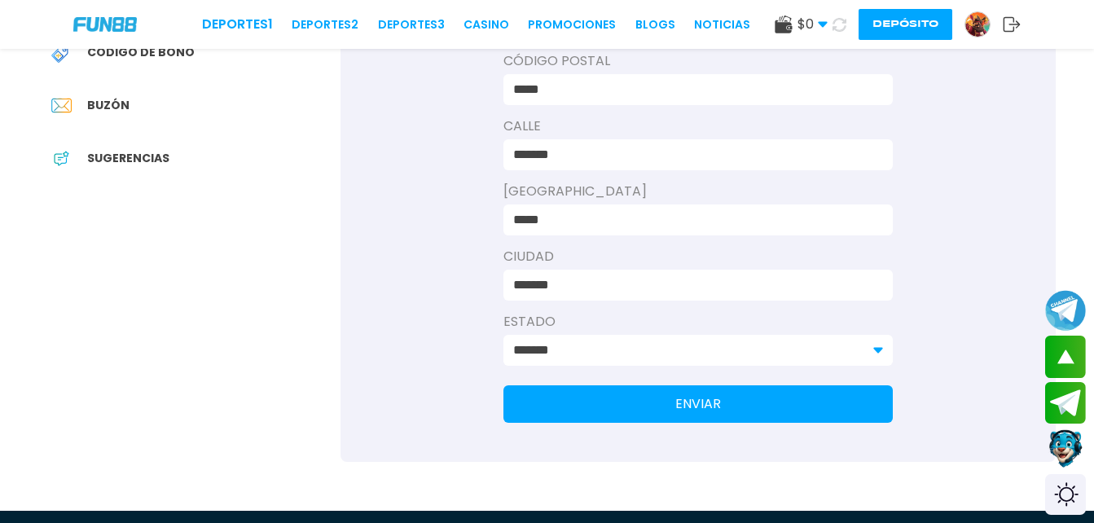
type input "*****"
click at [676, 404] on button "ENVIAR" at bounding box center [699, 403] width 390 height 37
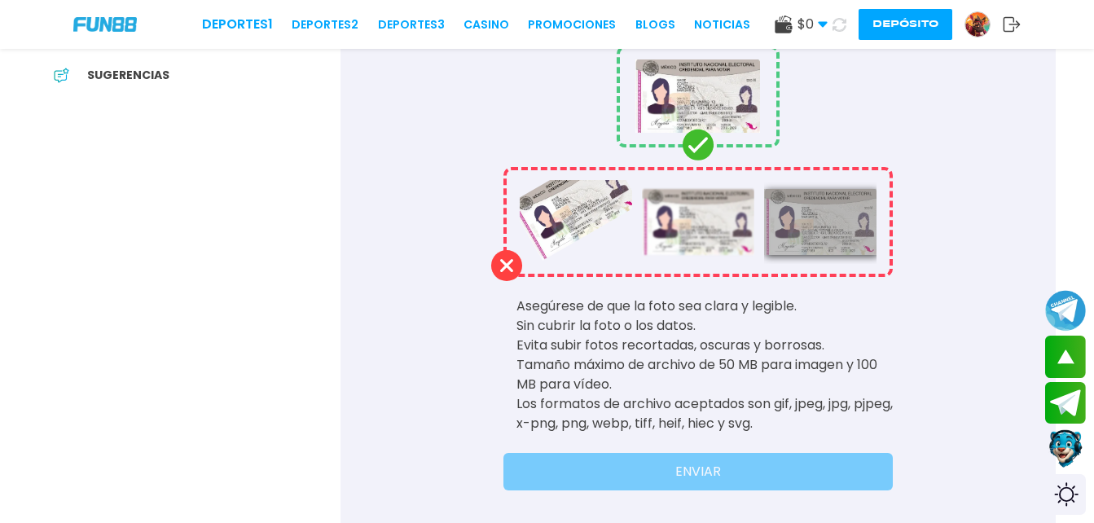
scroll to position [0, 0]
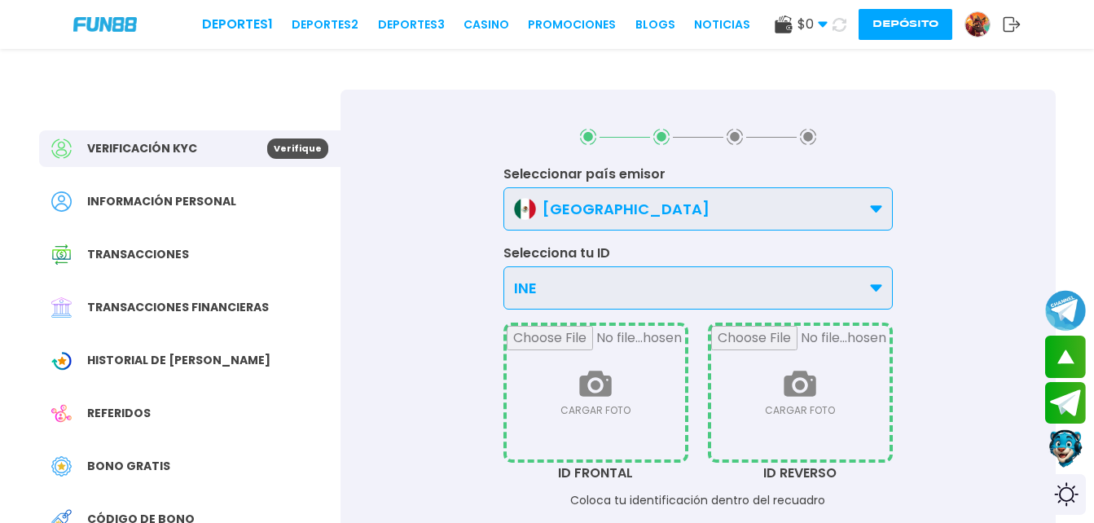
click at [114, 486] on div "Verificación KYC Verifique Información personal Transacciones Transacciones fin…" at bounding box center [190, 395] width 302 height 611
click at [142, 466] on span "Bono Gratis" at bounding box center [128, 466] width 83 height 17
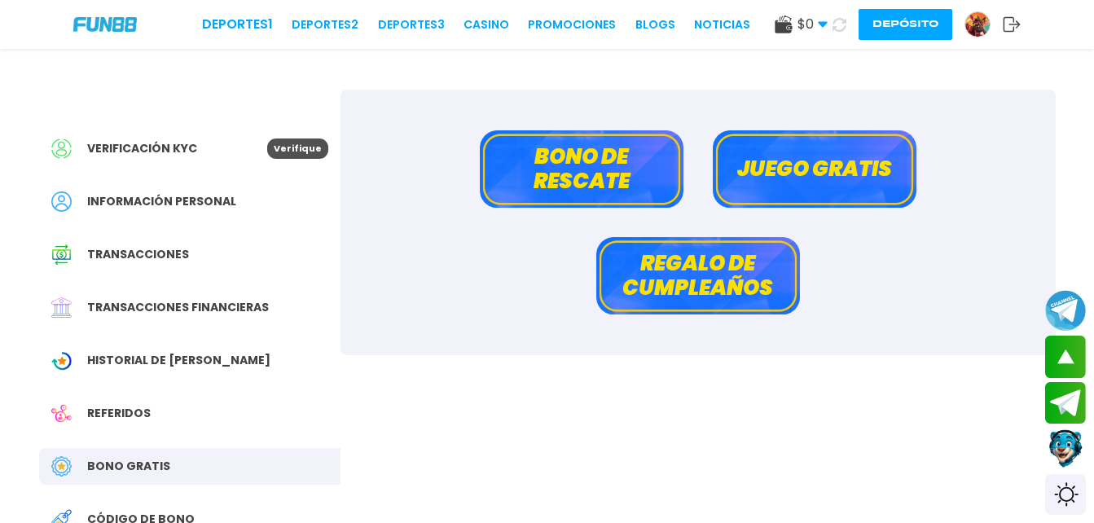
click at [815, 209] on div "Bono de rescate Juego gratis Regalo de cumpleaños" at bounding box center [698, 223] width 715 height 266
click at [857, 172] on button "Juego gratis" at bounding box center [815, 168] width 204 height 77
